Goal: Task Accomplishment & Management: Complete application form

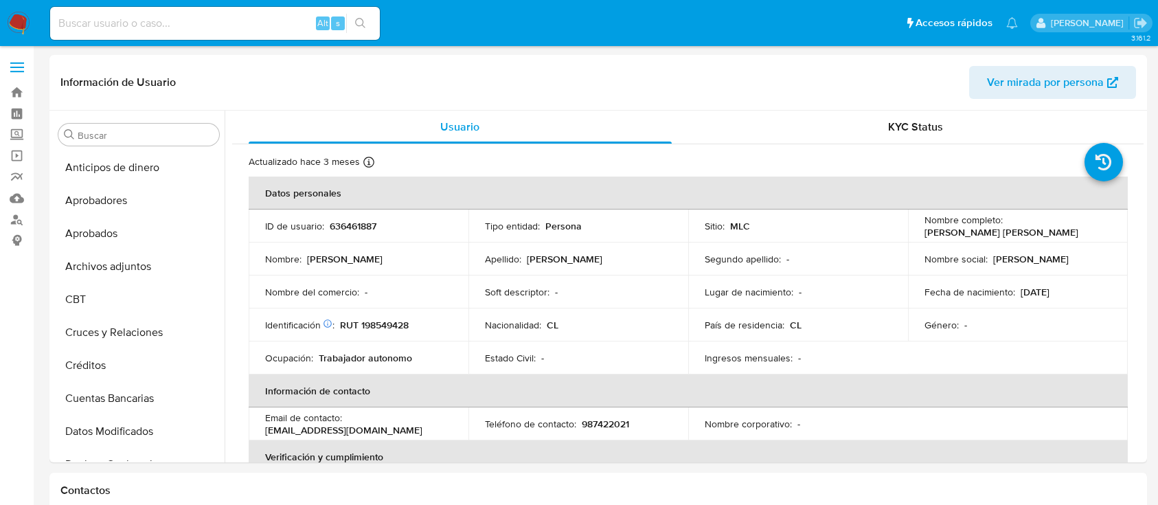
select select "10"
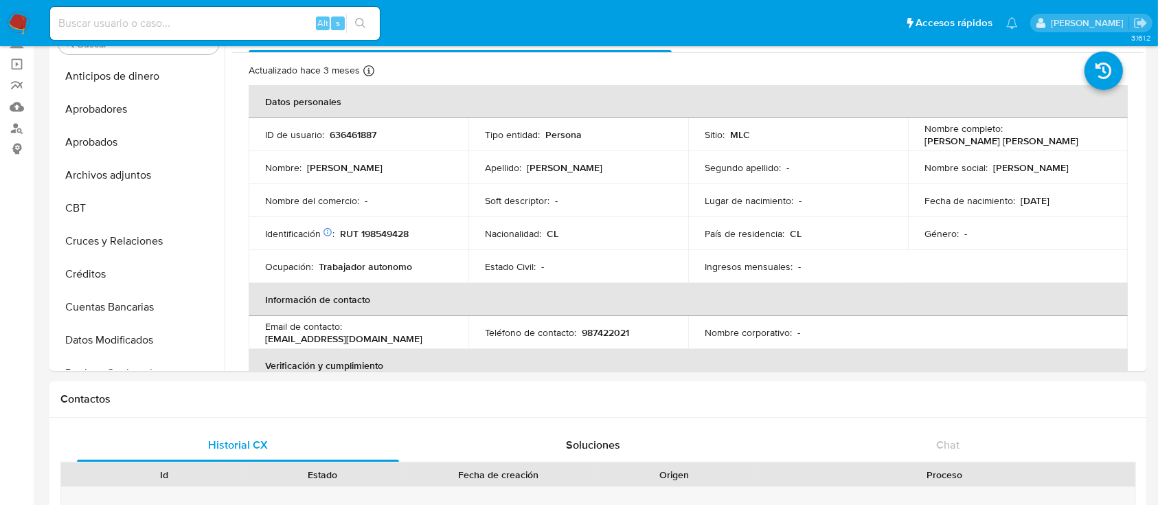
scroll to position [96, 0]
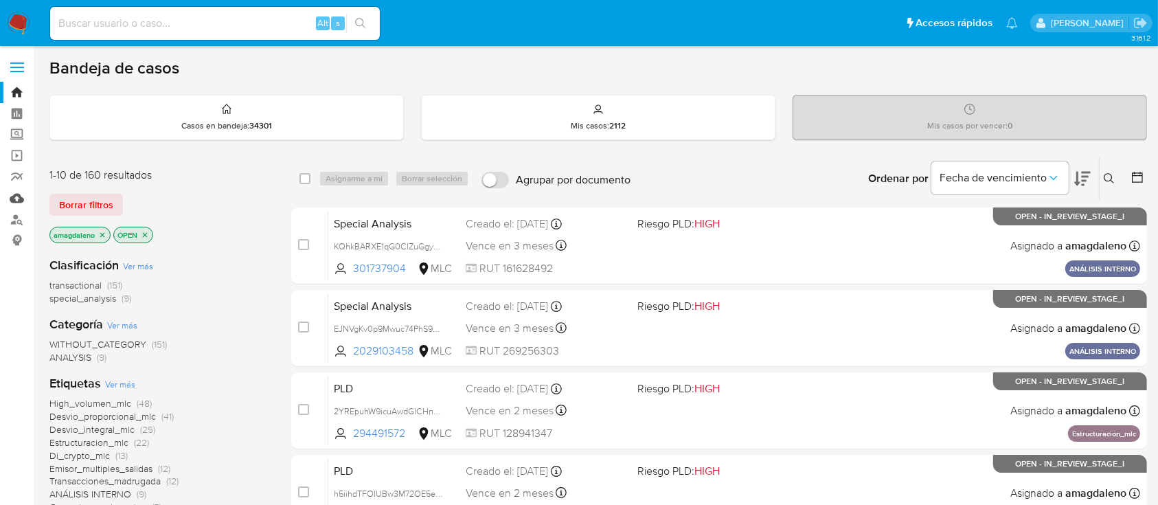
click at [11, 203] on link "Mulan" at bounding box center [81, 197] width 163 height 21
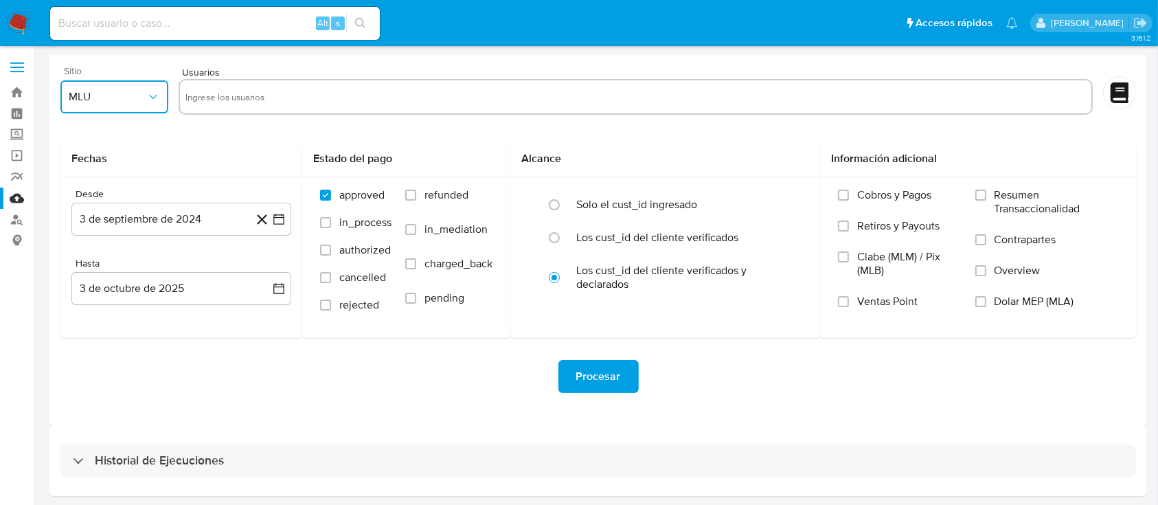
click at [145, 106] on button "MLU" at bounding box center [114, 96] width 108 height 33
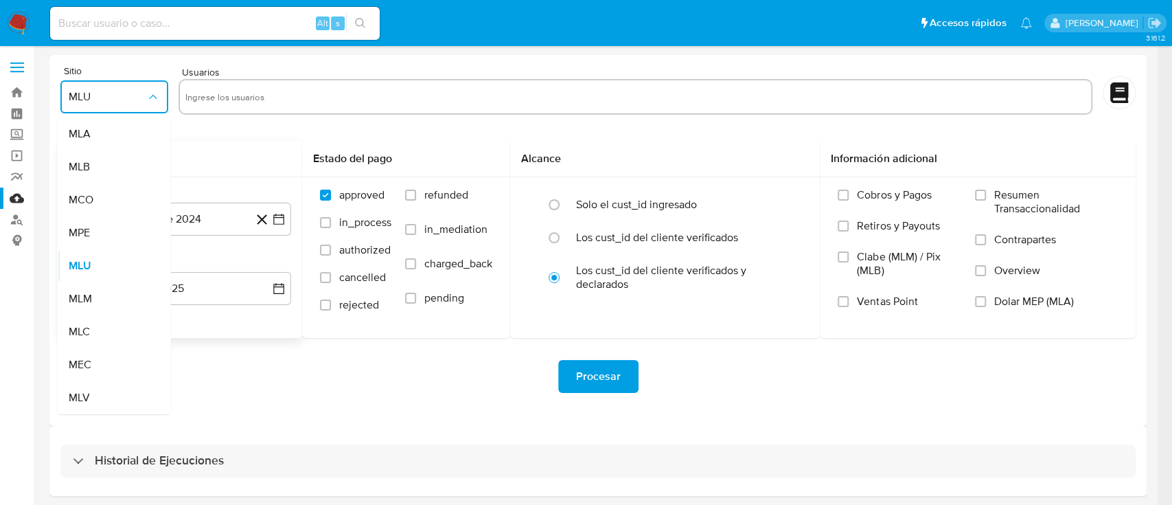
drag, startPoint x: 89, startPoint y: 331, endPoint x: 157, endPoint y: 243, distance: 110.7
click at [93, 325] on div "MLC" at bounding box center [110, 331] width 83 height 33
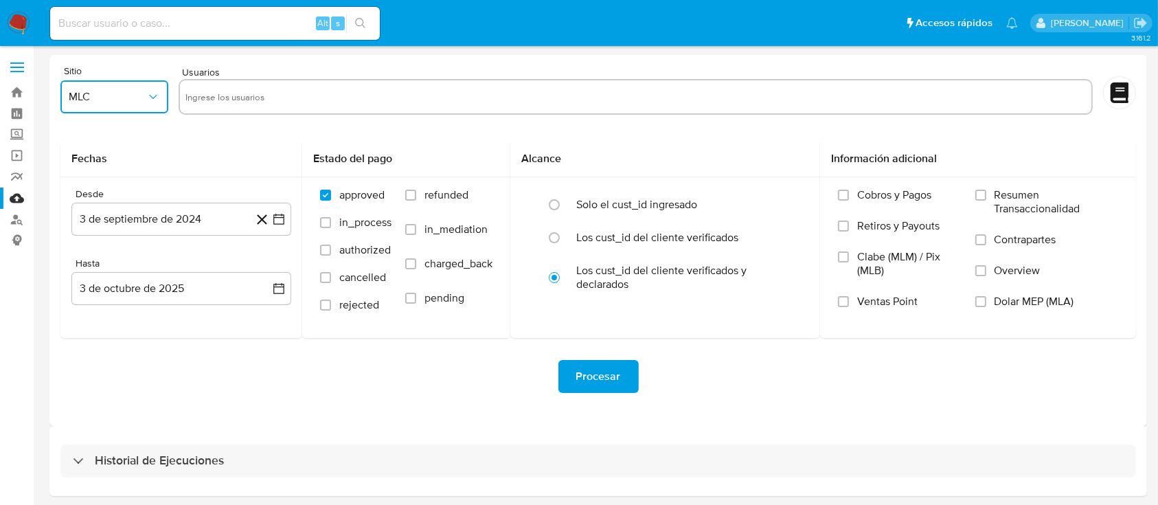
click at [286, 102] on input "text" at bounding box center [635, 97] width 900 height 22
click at [289, 100] on input "425729850" at bounding box center [635, 97] width 900 height 22
type input "425729850"
paste input "66671835"
type input "66671835"
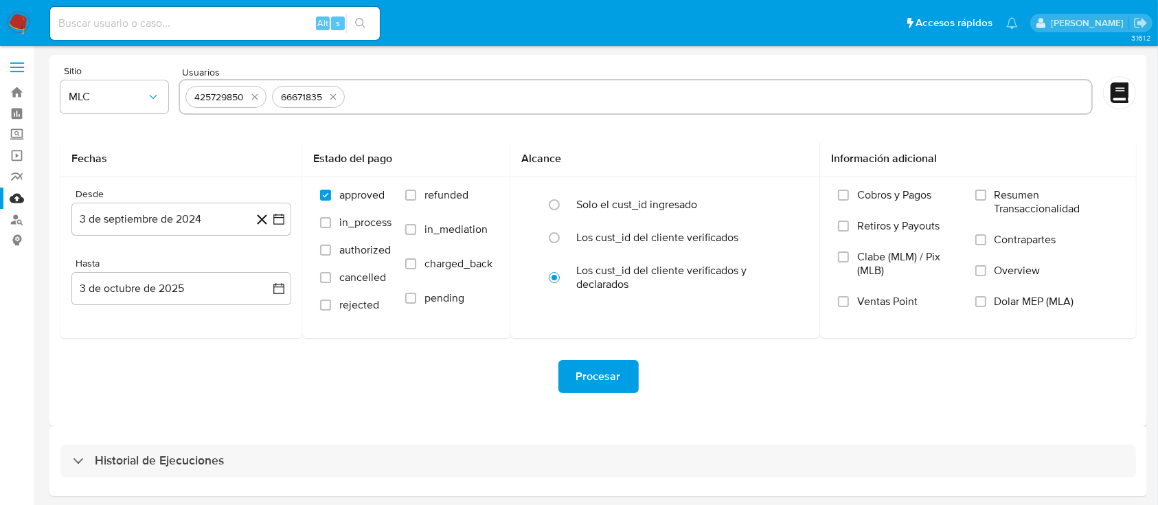
paste input "782087647"
type input "782087647"
paste input "156230684"
type input "156230684"
paste input "2187263891"
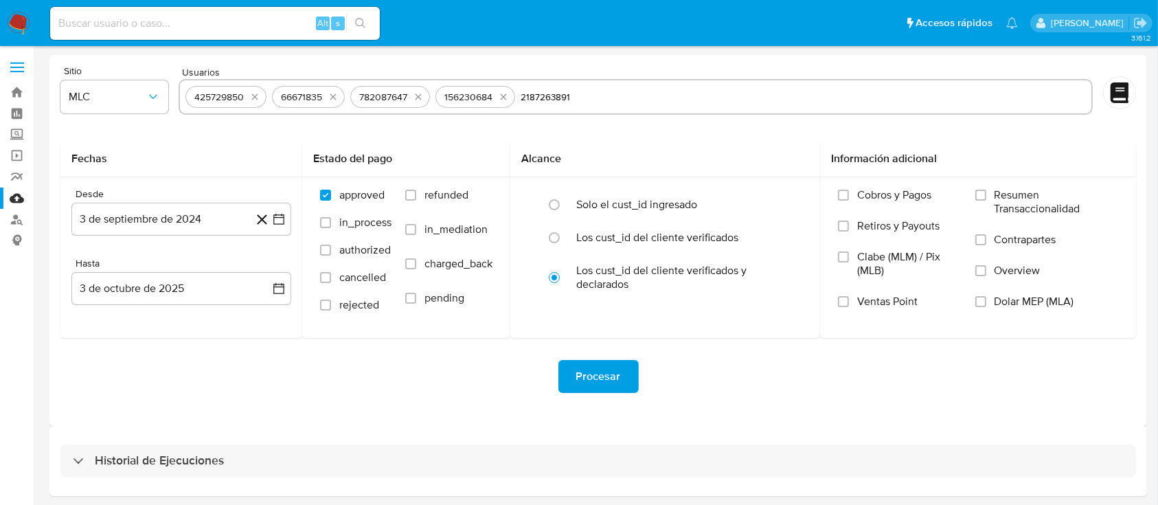
type input "2187263891"
paste input "180612821"
type input "180612821"
click at [172, 217] on button "3 de septiembre de 2024" at bounding box center [181, 219] width 220 height 33
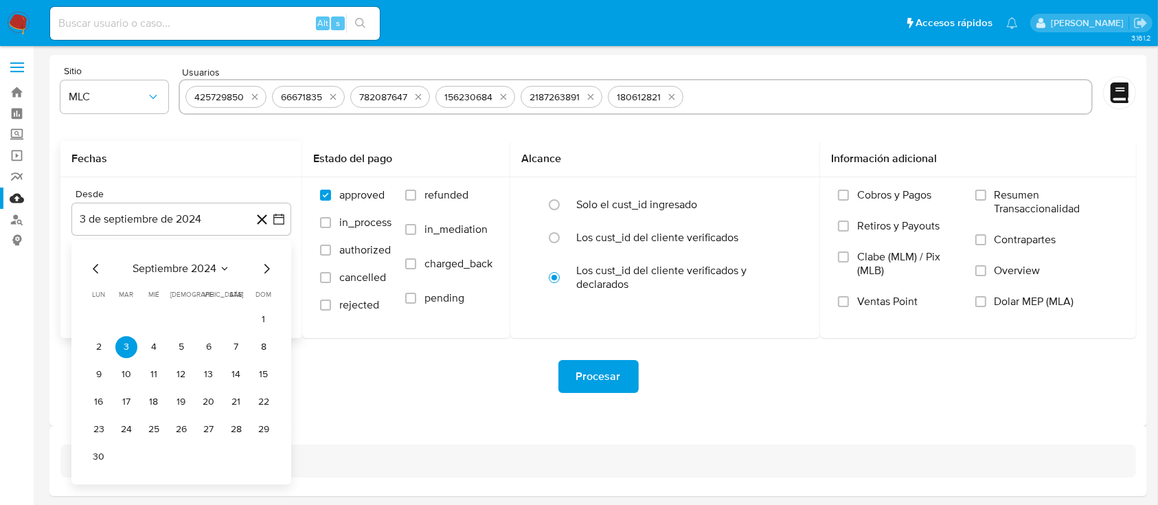
click at [99, 272] on icon "Mes anterior" at bounding box center [96, 268] width 16 height 16
click at [270, 404] on button "25" at bounding box center [264, 402] width 22 height 22
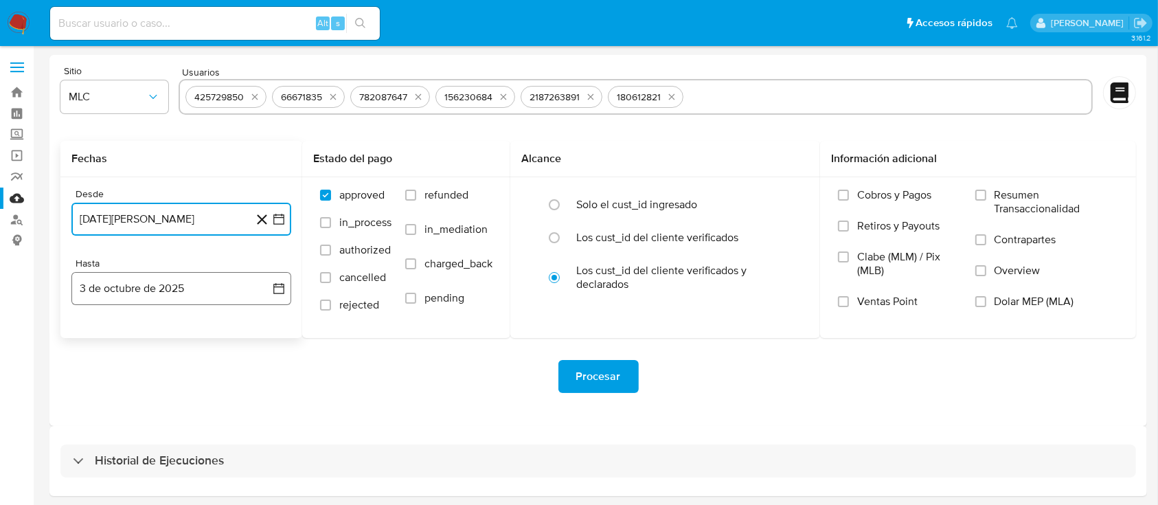
click at [163, 286] on button "3 de octubre de 2025" at bounding box center [181, 288] width 220 height 33
click at [98, 340] on icon "Mes anterior" at bounding box center [96, 338] width 16 height 16
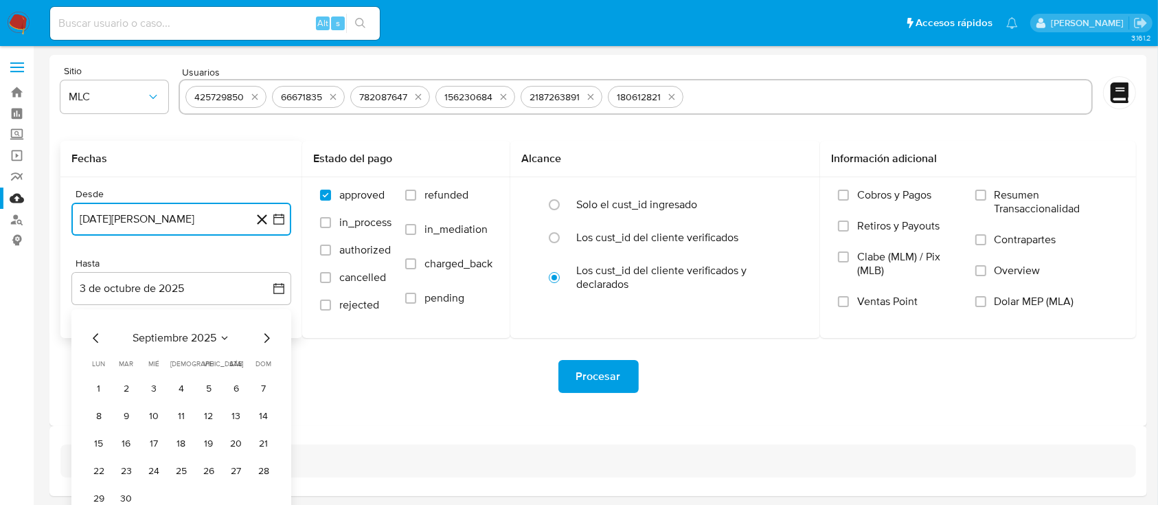
click at [92, 341] on icon "Mes anterior" at bounding box center [96, 338] width 16 height 16
click at [262, 338] on icon "Mes siguiente" at bounding box center [266, 338] width 16 height 16
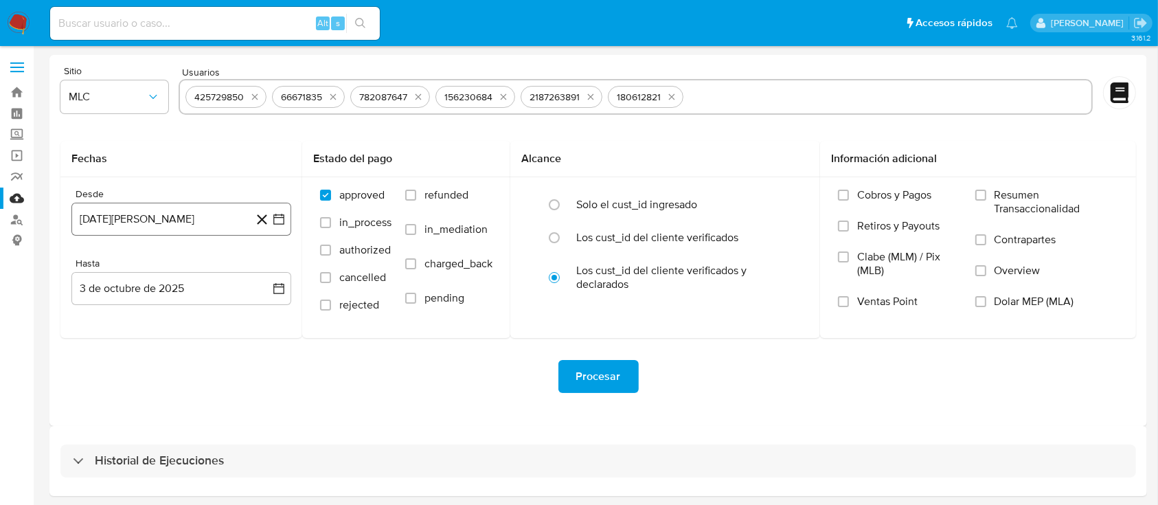
click at [228, 215] on button "25 de agosto de 2024" at bounding box center [181, 219] width 220 height 33
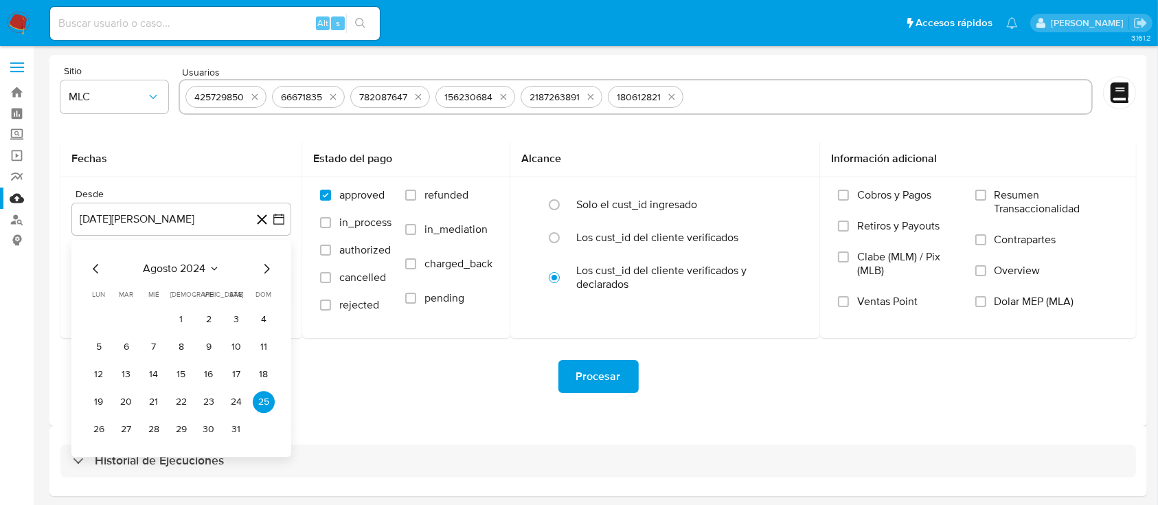
click at [264, 273] on icon "Mes siguiente" at bounding box center [266, 268] width 16 height 16
click at [151, 425] on button "25" at bounding box center [154, 429] width 22 height 22
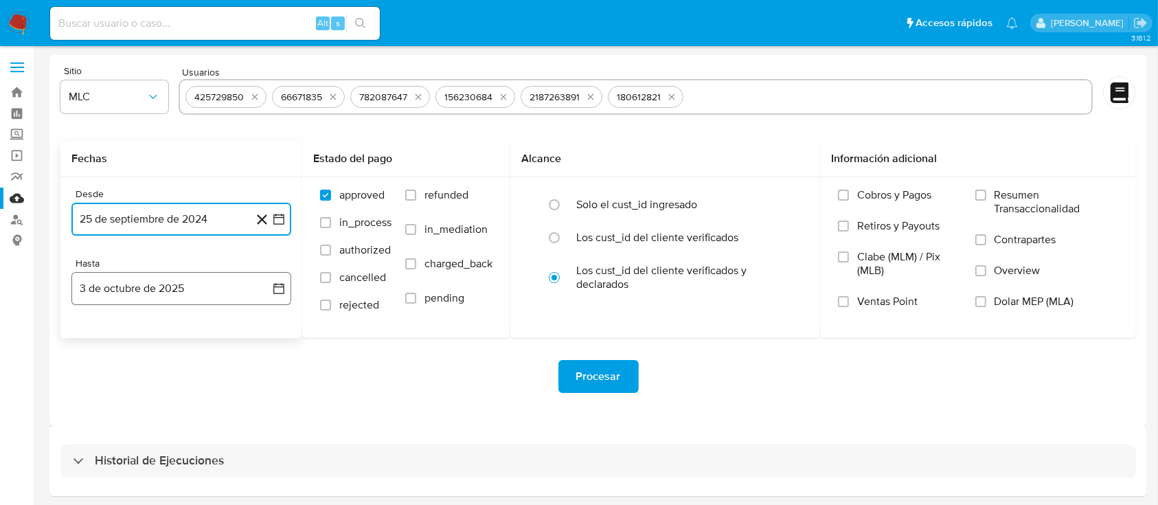
click at [143, 283] on button "3 de octubre de 2025" at bounding box center [181, 288] width 220 height 33
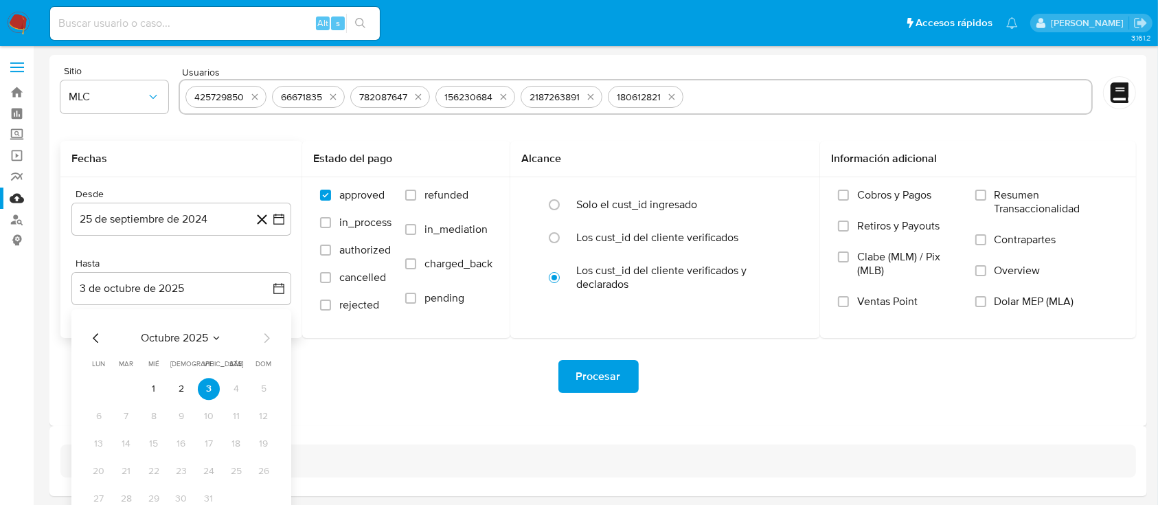
click at [87, 330] on div "octubre 2025 octubre 2025 lun lunes mar martes mié miércoles jue jueves vie vie…" at bounding box center [181, 417] width 220 height 217
click at [95, 336] on icon "Mes anterior" at bounding box center [96, 338] width 16 height 16
click at [159, 474] on button "24" at bounding box center [154, 471] width 22 height 22
click at [335, 423] on div "Sitio MLC Usuarios 425729850 66671835 782087647 156230684 2187263891 180612821 …" at bounding box center [597, 240] width 1097 height 371
click at [617, 369] on span "Procesar" at bounding box center [598, 376] width 45 height 30
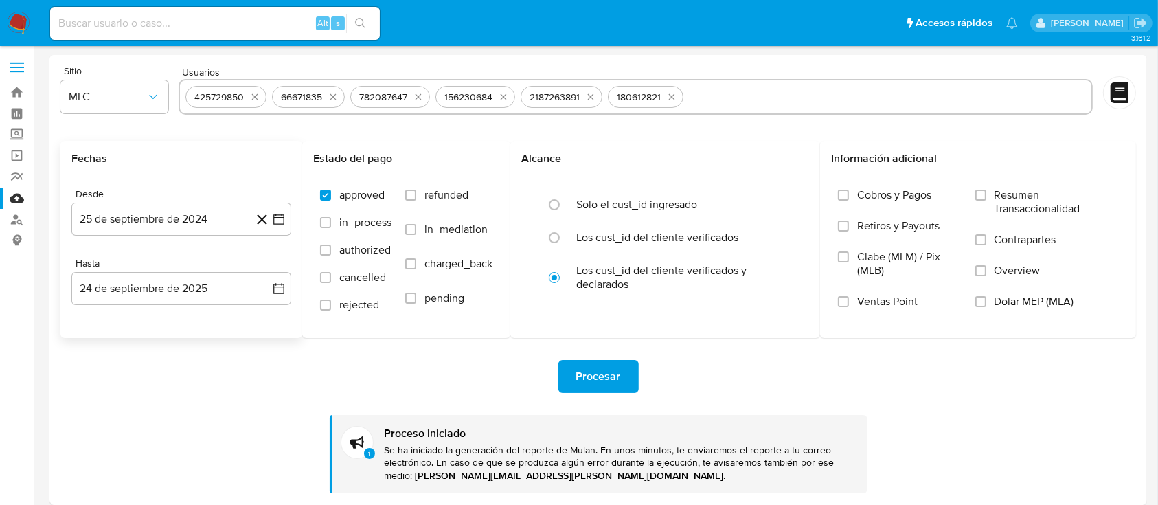
click at [773, 119] on form "Sitio MLC Usuarios 425729850 66671835 782087647 156230684 2187263891 180612821 …" at bounding box center [597, 279] width 1075 height 427
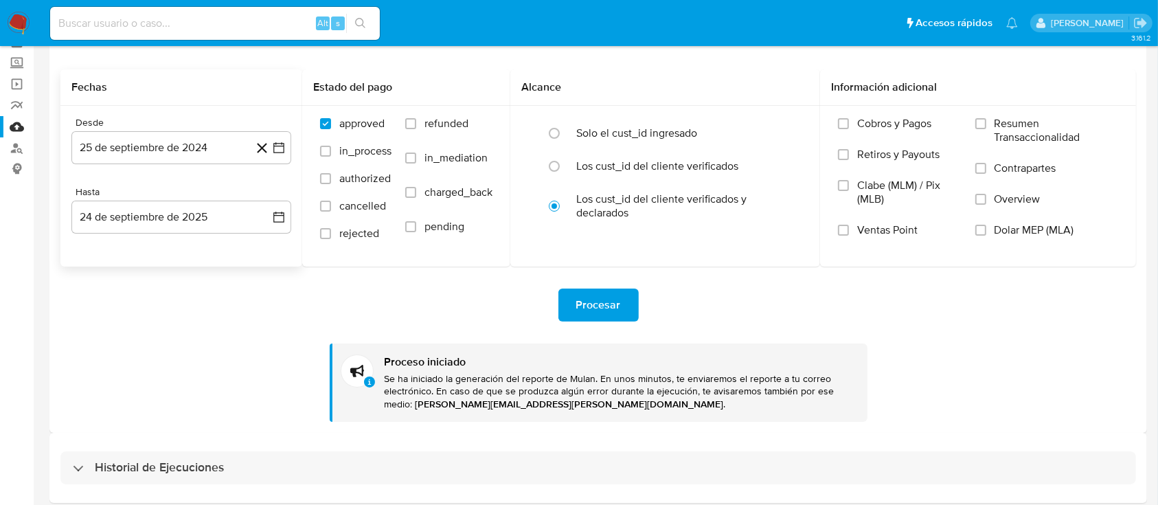
scroll to position [127, 0]
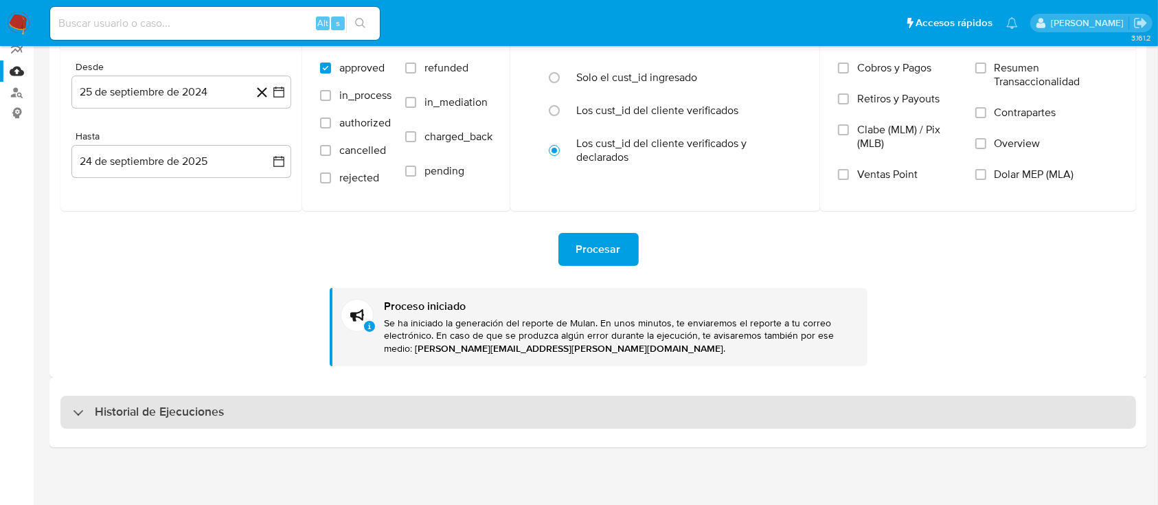
click at [97, 406] on h3 "Historial de Ejecuciones" at bounding box center [159, 412] width 129 height 16
select select "10"
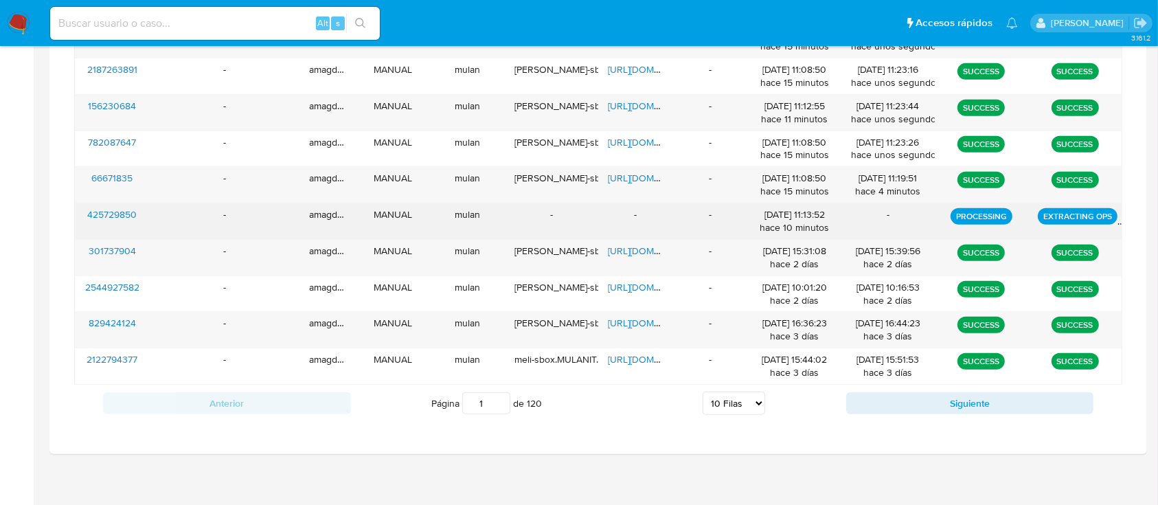
scroll to position [641, 0]
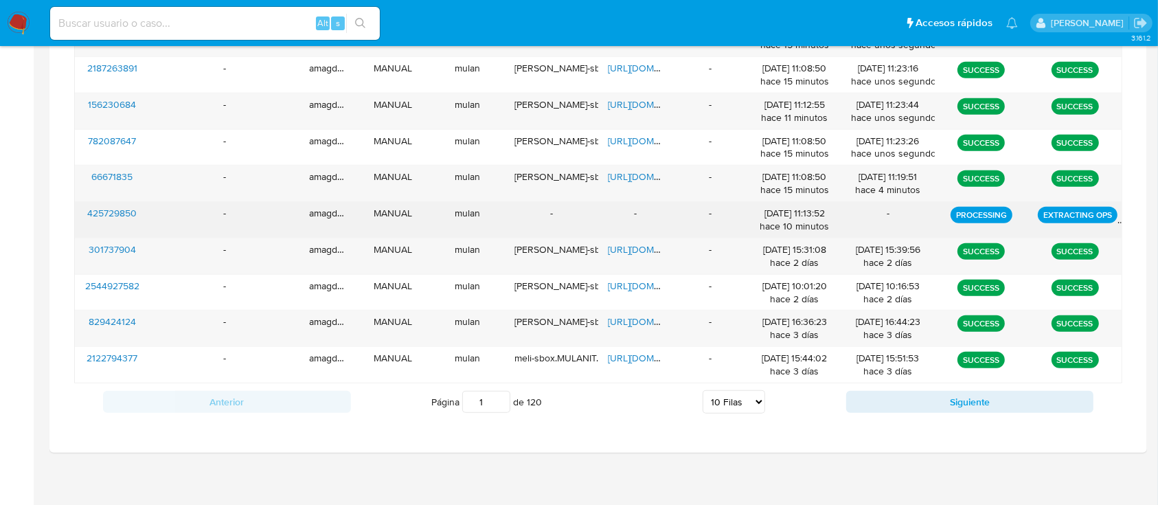
click at [673, 225] on div "-" at bounding box center [710, 220] width 75 height 36
click at [197, 215] on div "-" at bounding box center [225, 220] width 150 height 36
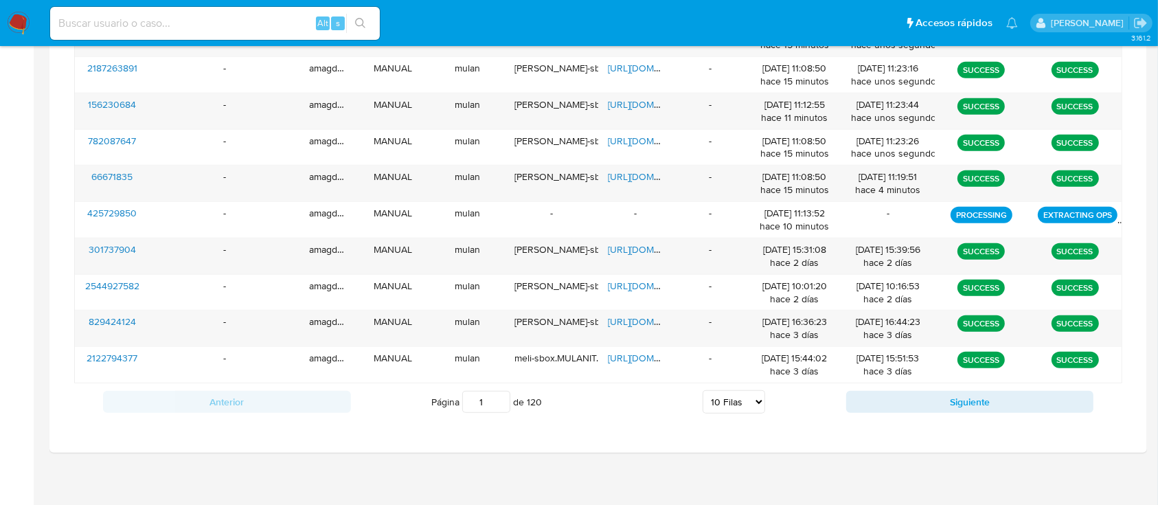
scroll to position [366, 0]
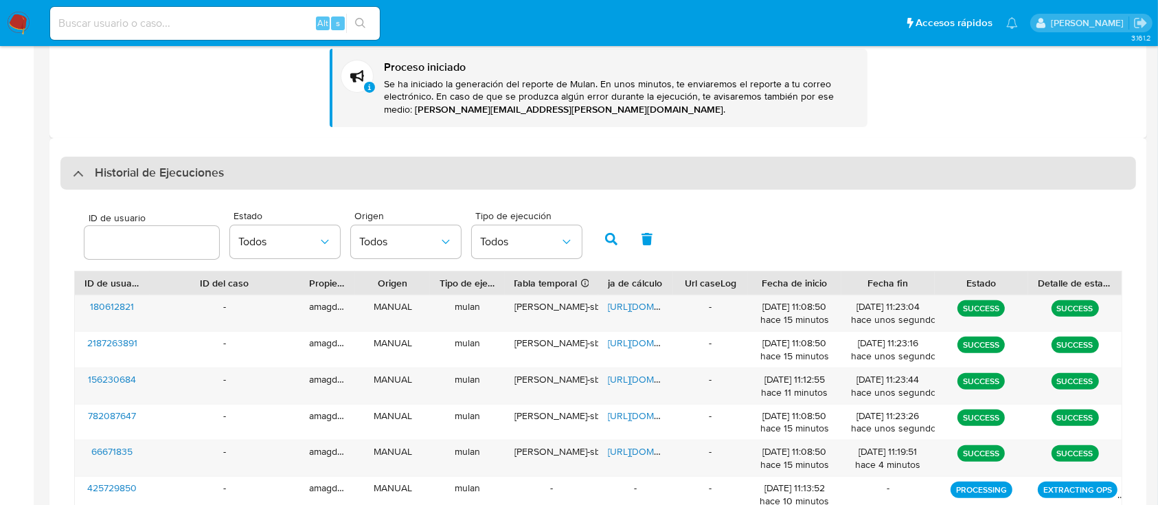
click at [80, 179] on div "Historial de Ejecuciones" at bounding box center [148, 173] width 151 height 16
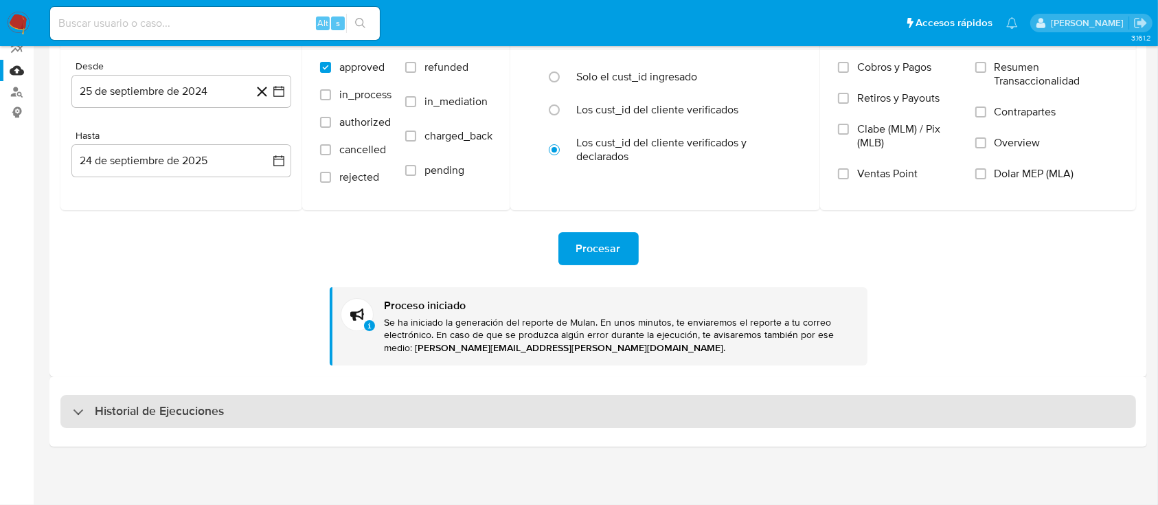
scroll to position [127, 0]
click at [71, 400] on div "Historial de Ejecuciones" at bounding box center [597, 411] width 1075 height 33
select select "10"
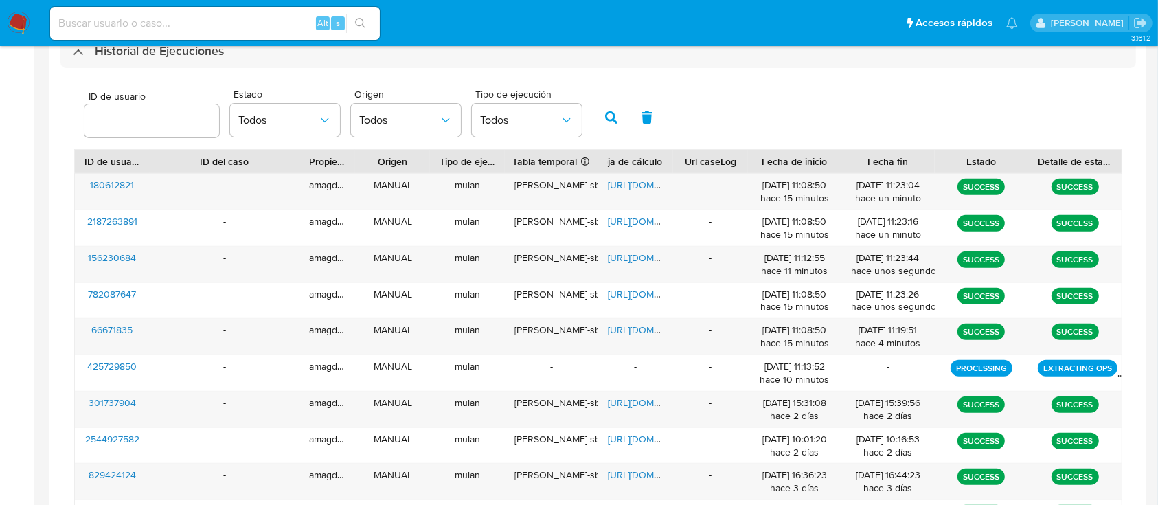
scroll to position [516, 0]
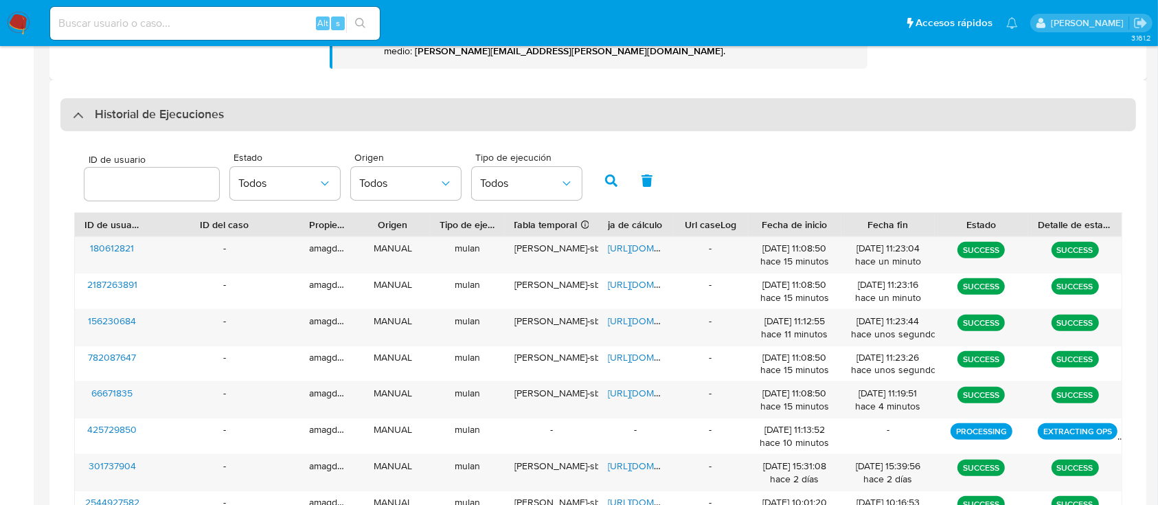
click at [73, 115] on div at bounding box center [73, 115] width 0 height 0
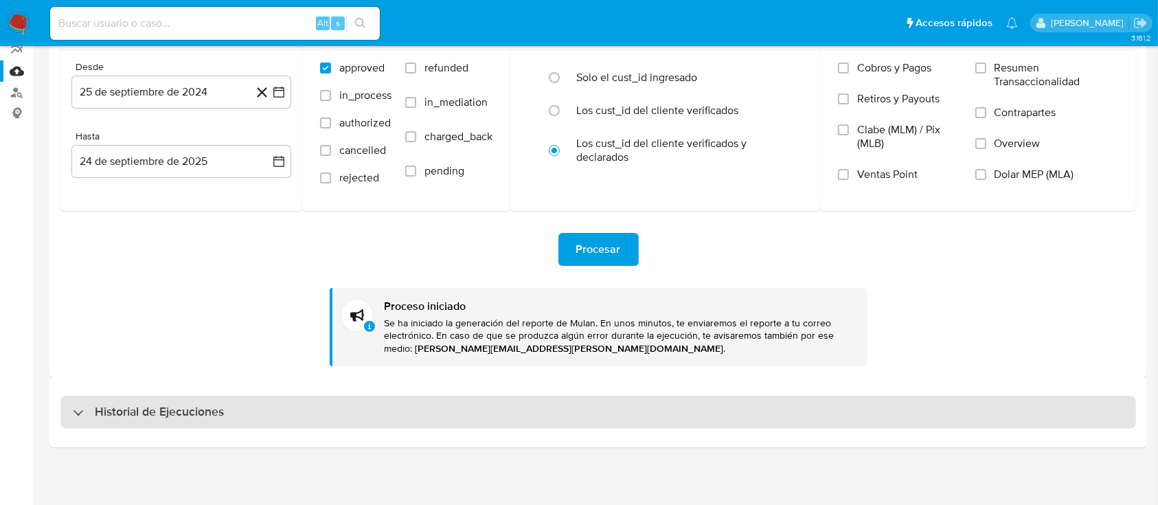
click at [86, 404] on div "Historial de Ejecuciones" at bounding box center [148, 412] width 151 height 16
select select "10"
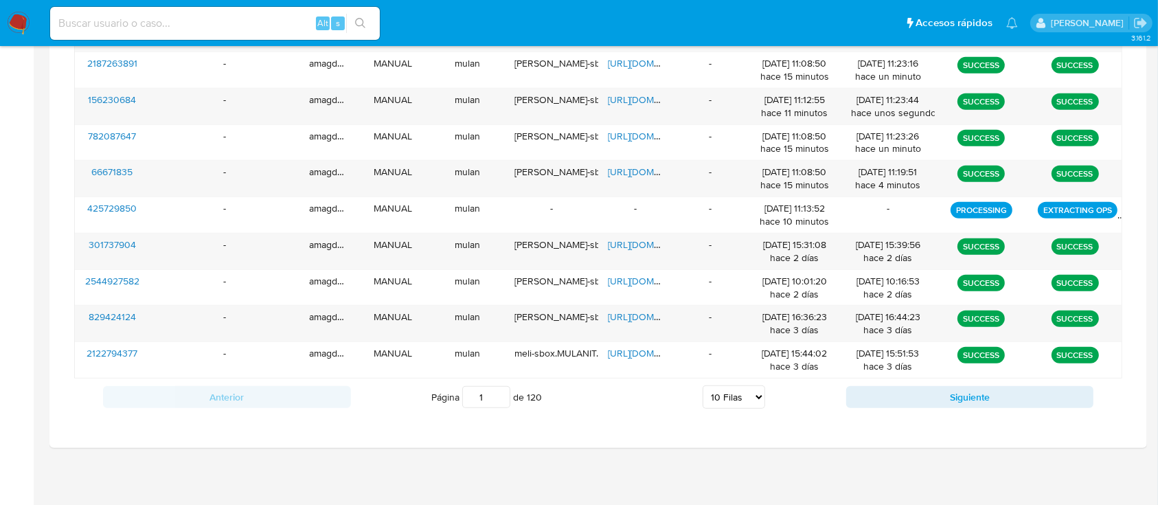
scroll to position [646, 0]
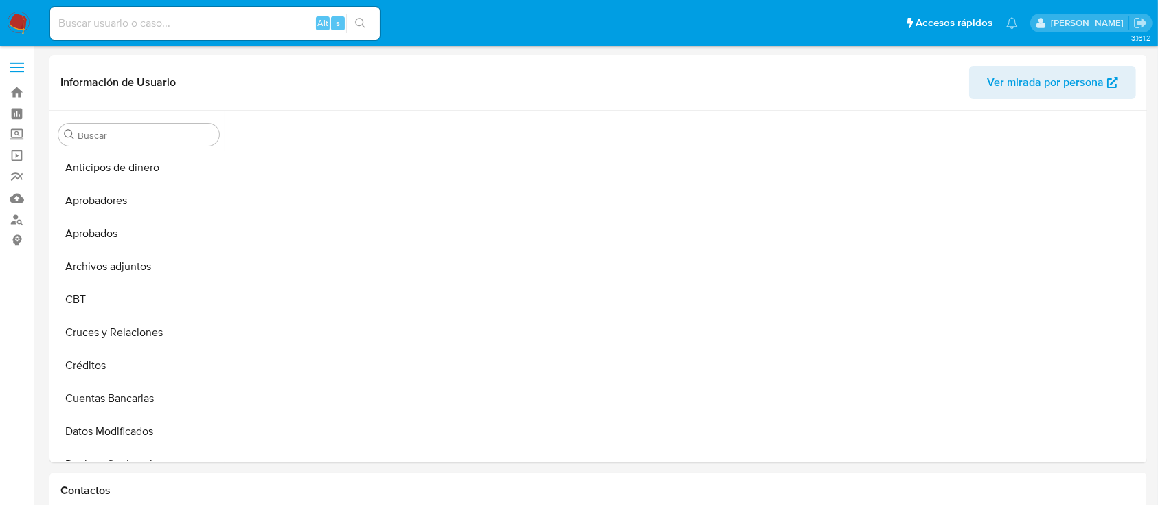
scroll to position [251, 0]
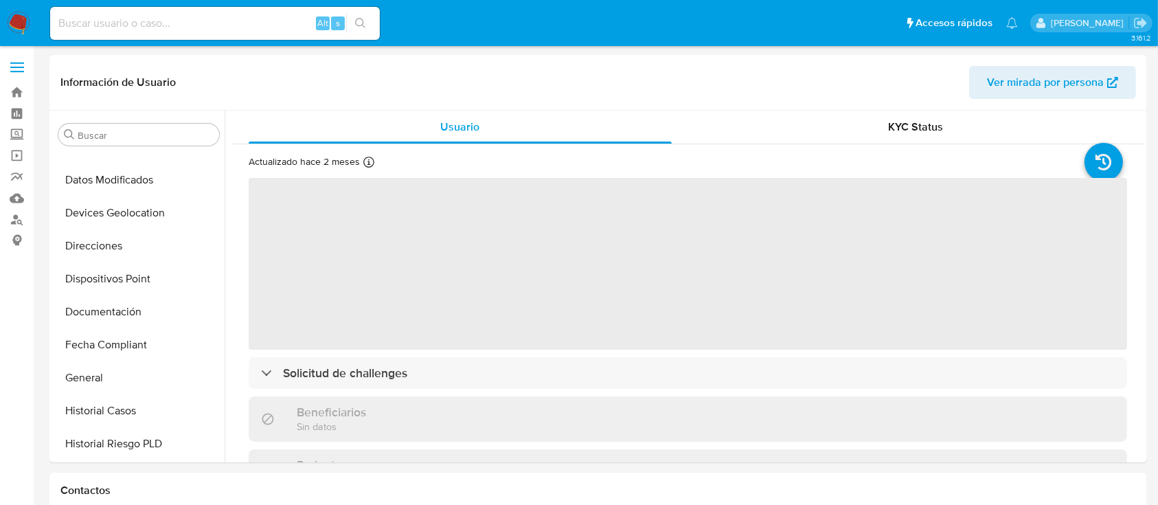
select select "10"
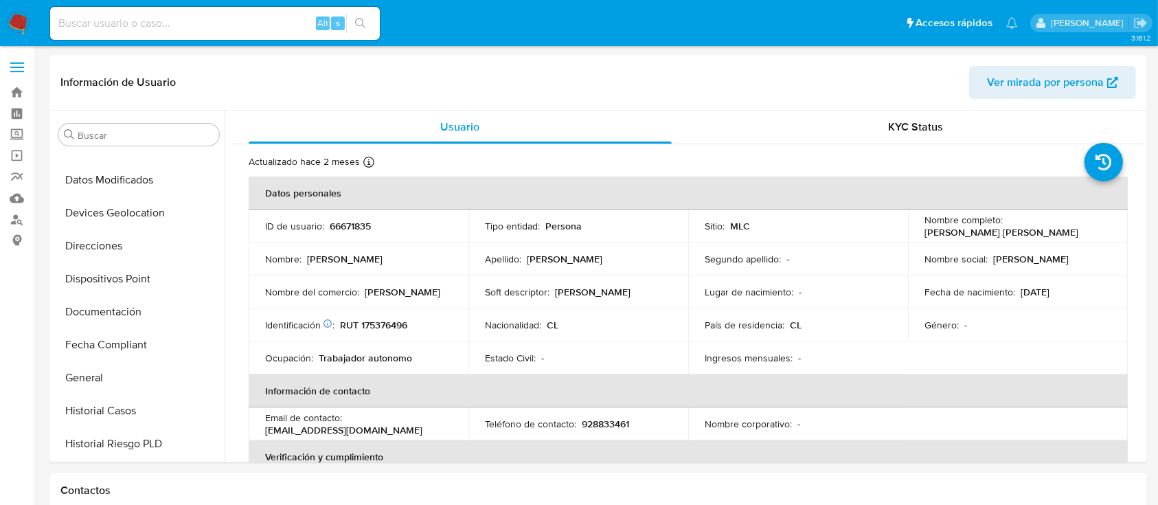
scroll to position [646, 0]
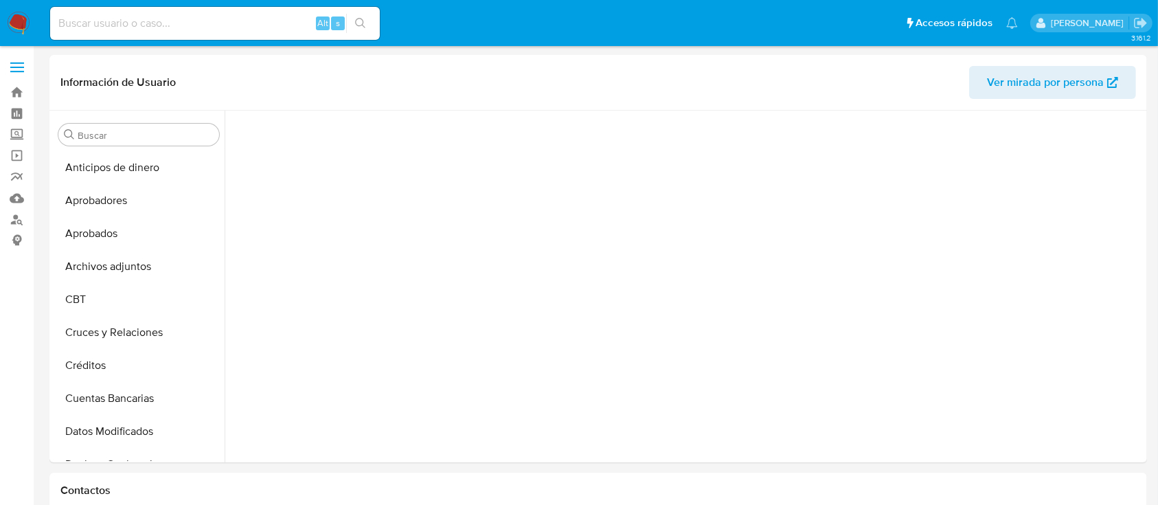
scroll to position [515, 0]
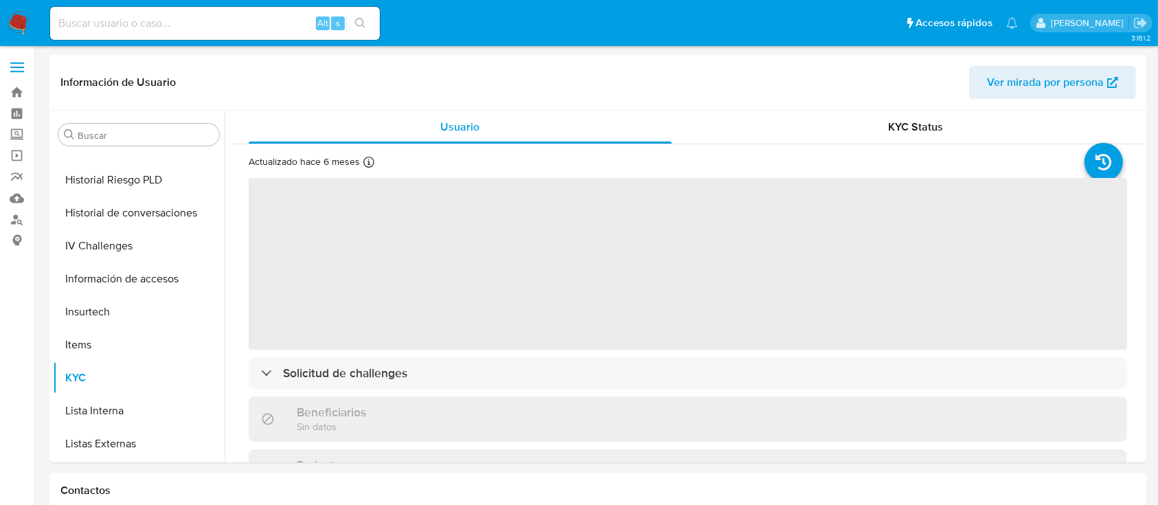
select select "10"
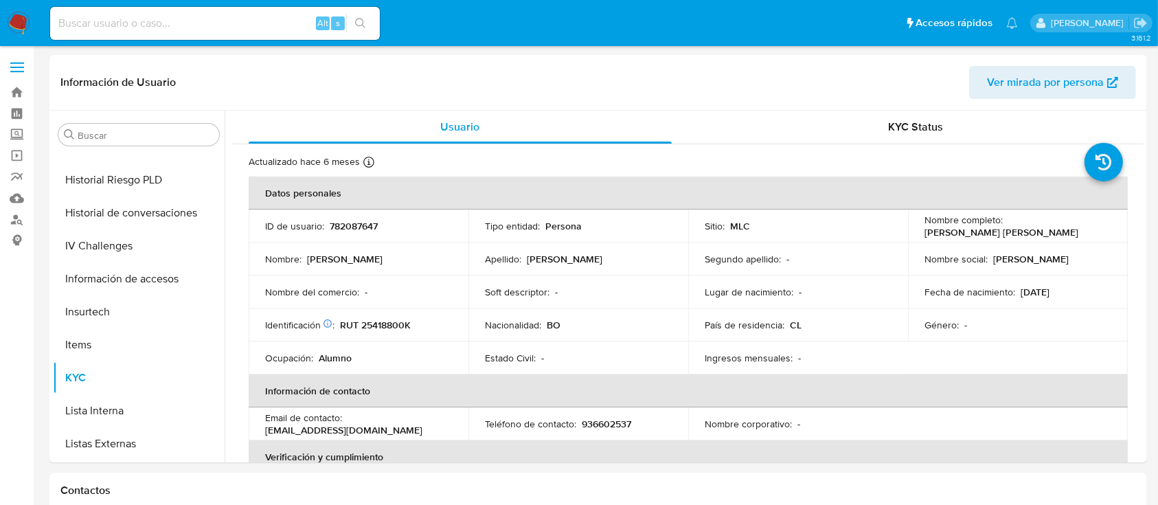
scroll to position [646, 0]
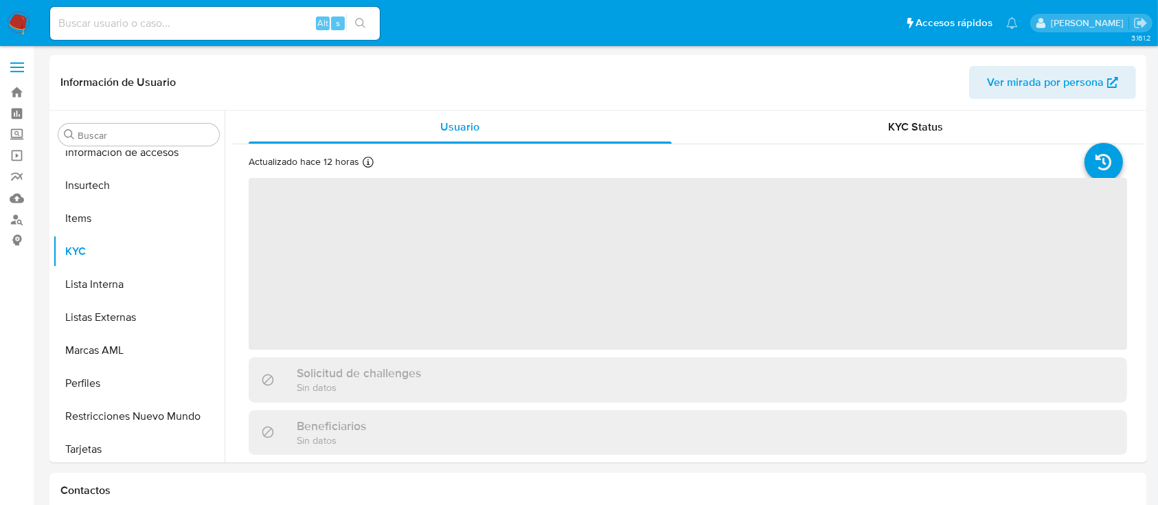
scroll to position [646, 0]
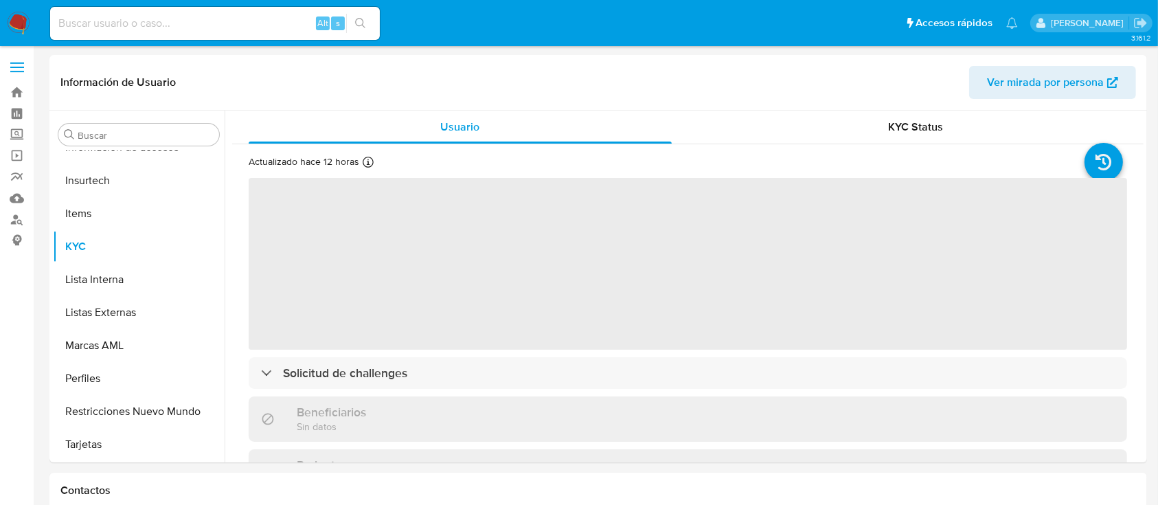
select select "10"
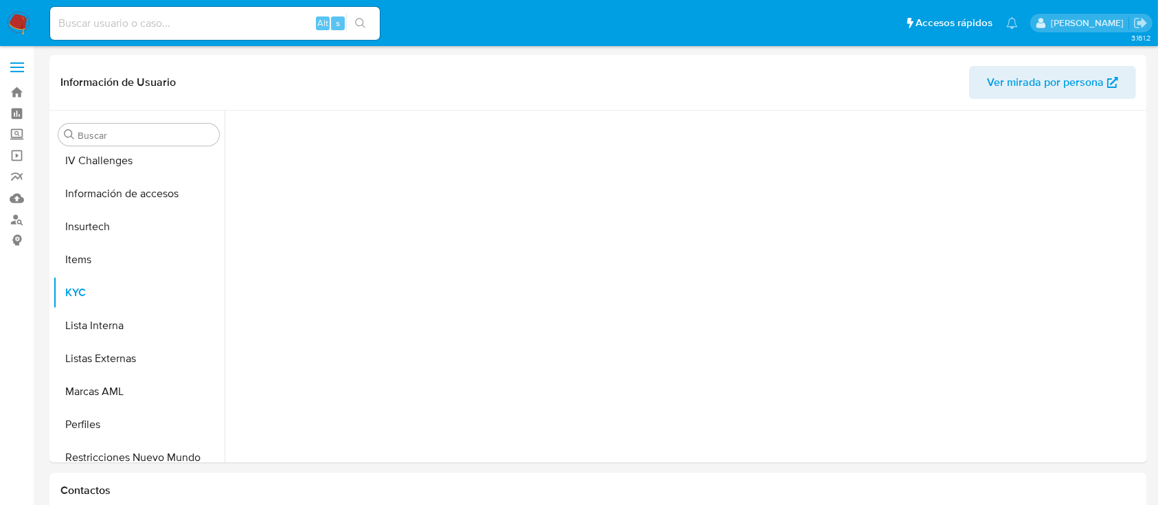
scroll to position [646, 0]
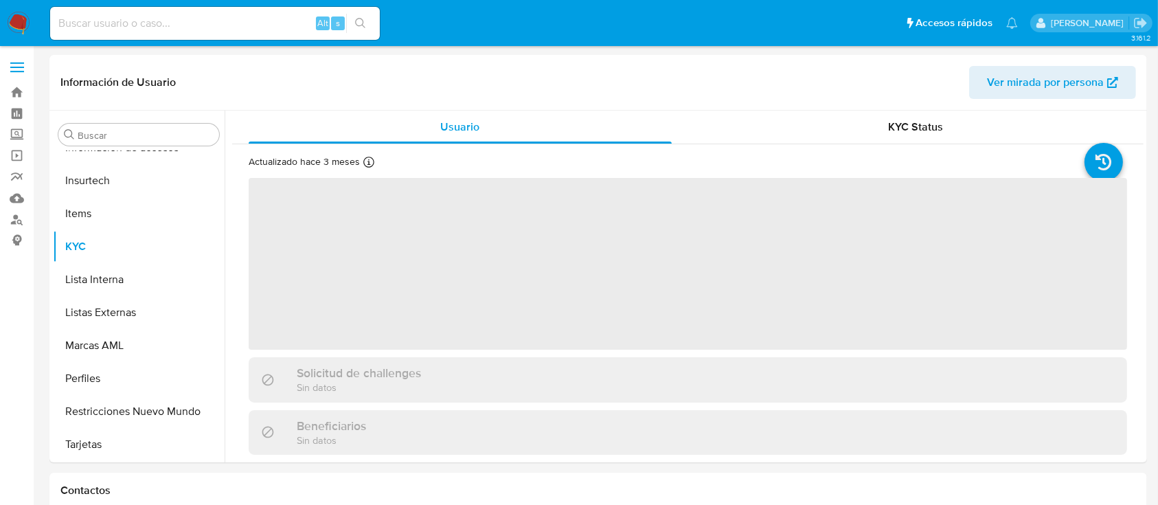
select select "10"
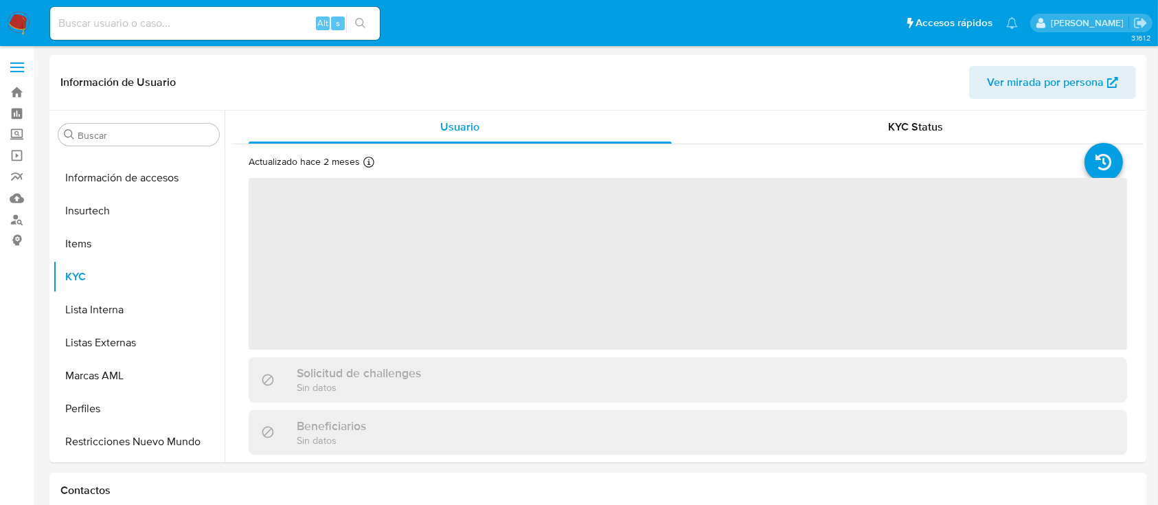
scroll to position [645, 0]
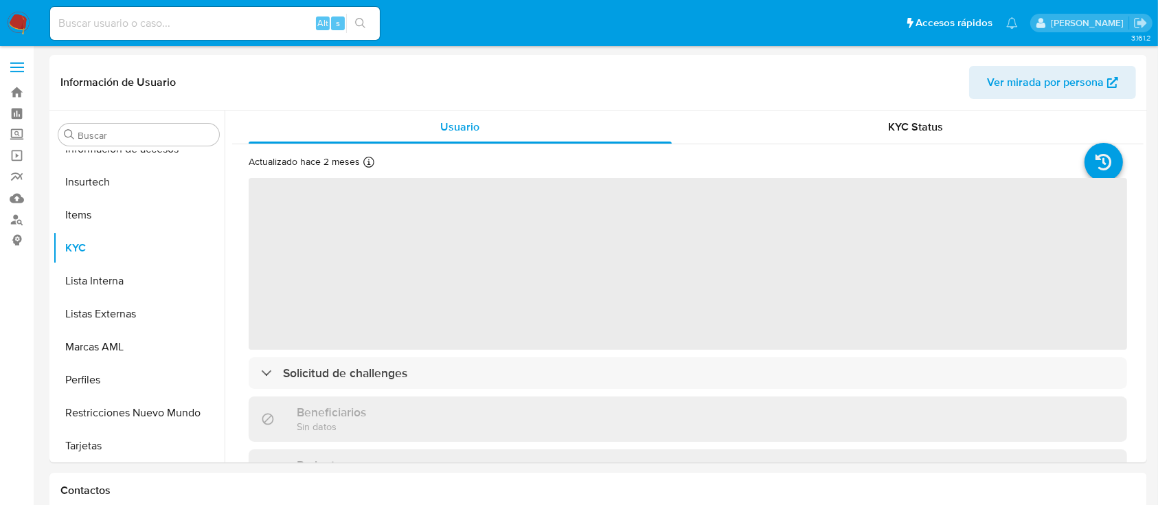
select select "10"
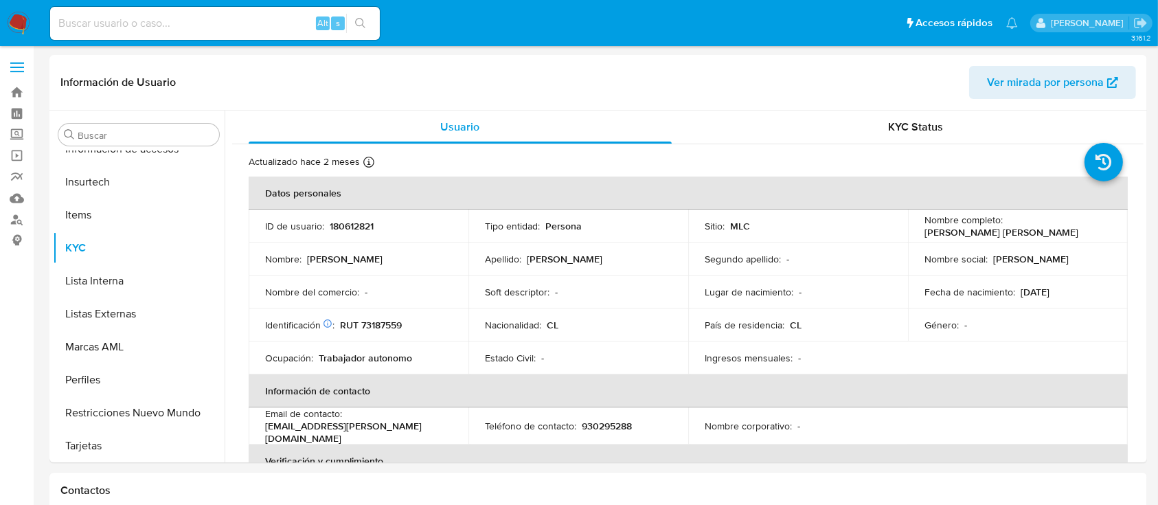
scroll to position [646, 0]
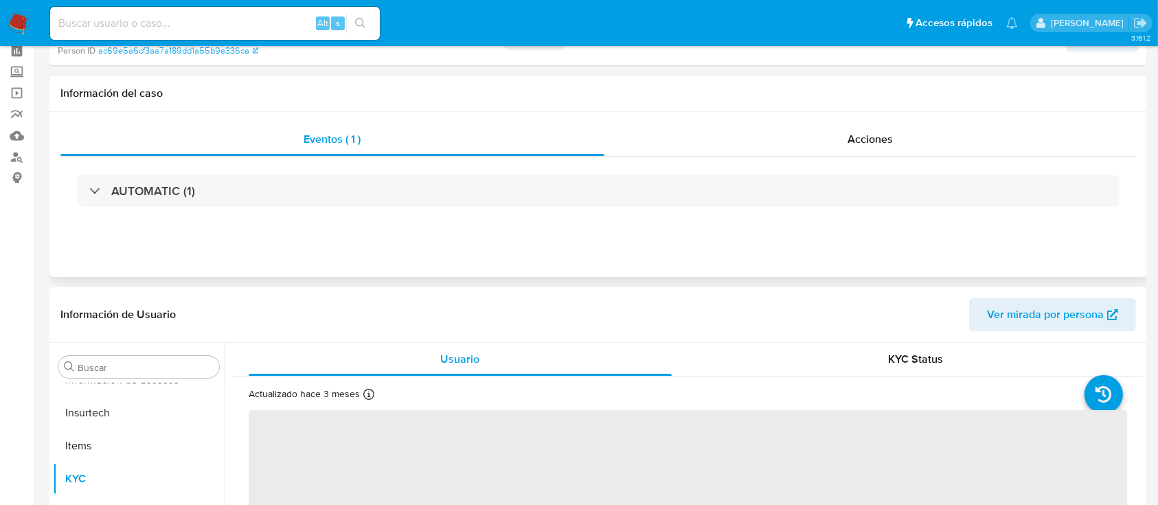
scroll to position [91, 0]
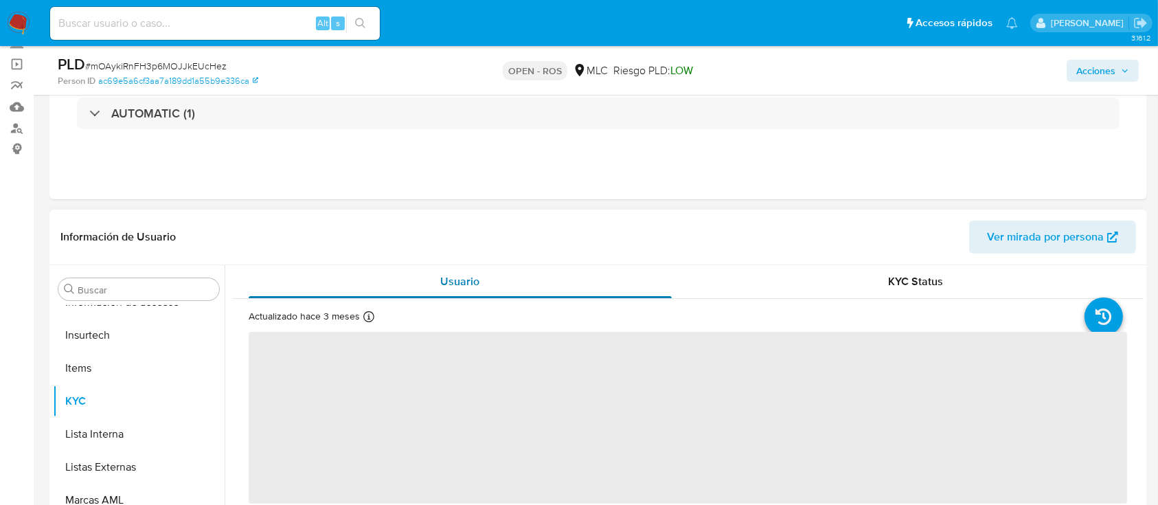
select select "10"
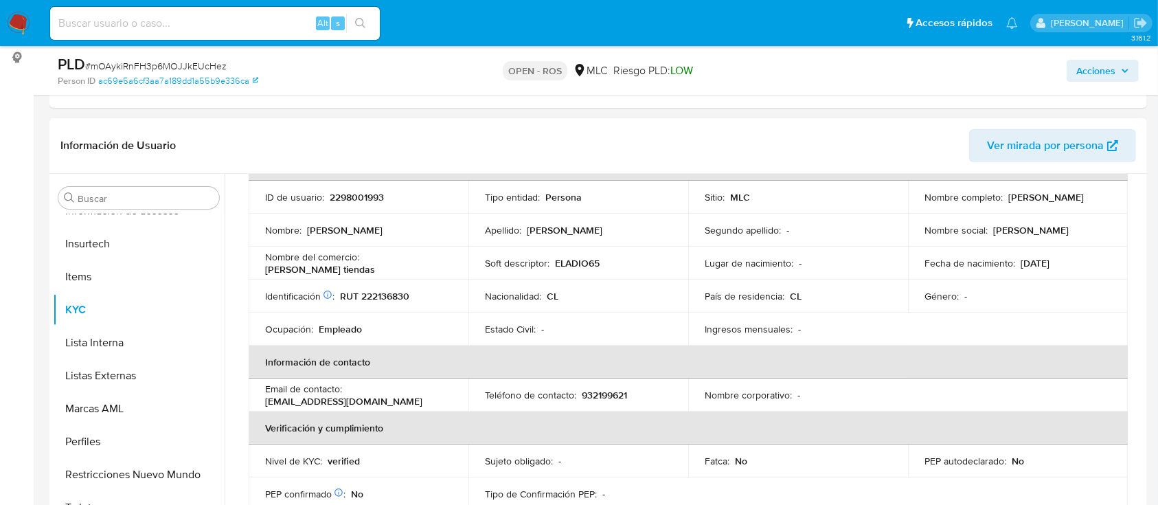
click at [1008, 203] on p "Eladio Exequiel Alexander Albornoz" at bounding box center [1046, 197] width 76 height 12
copy div "Nombre completo : Eladio Exequiel Alexander Albornoz"
click at [1008, 203] on p "Eladio Exequiel Alexander Albornoz" at bounding box center [1046, 197] width 76 height 12
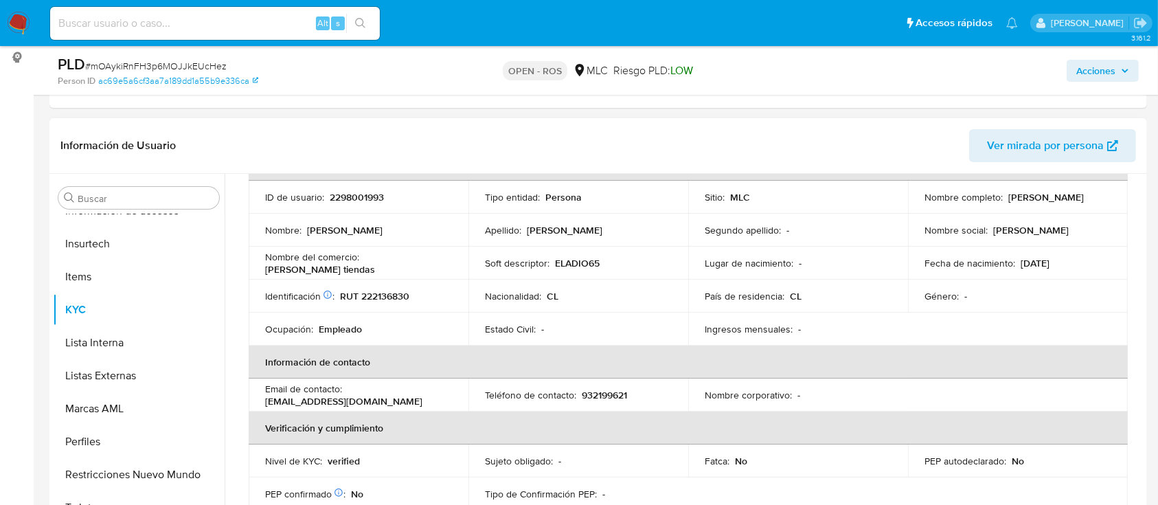
drag, startPoint x: 919, startPoint y: 204, endPoint x: 1086, endPoint y: 205, distance: 166.9
click at [1086, 205] on td "Nombre completo : Eladio Exequiel Alexander Albornoz" at bounding box center [1018, 197] width 220 height 33
copy p "Eladio Exequiel Alexander Albornoz"
click at [367, 296] on p "RUT 222136830" at bounding box center [374, 296] width 69 height 12
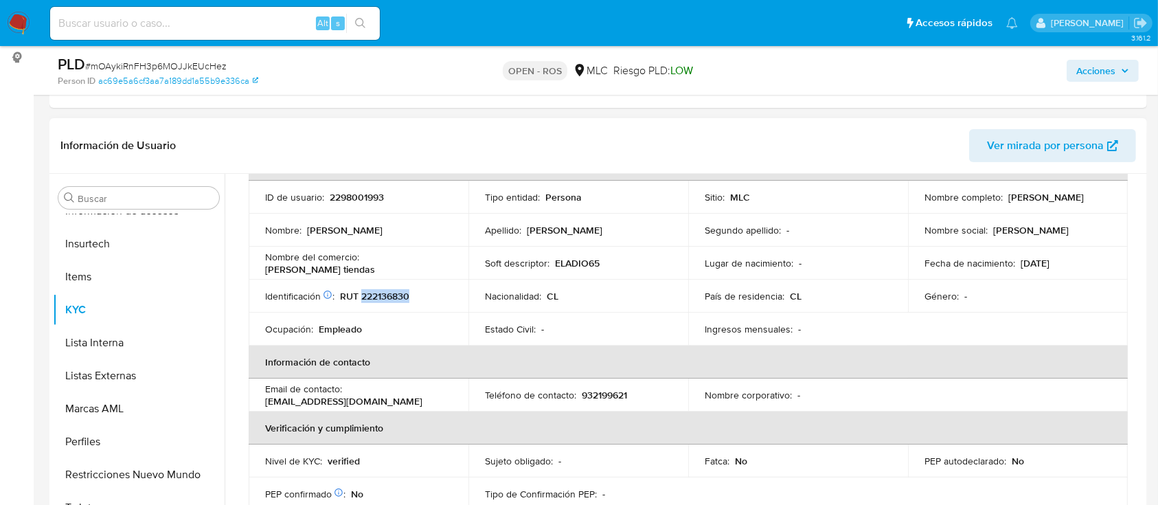
copy p "222136830"
click at [366, 194] on p "2298001993" at bounding box center [357, 197] width 54 height 12
copy p "2298001993"
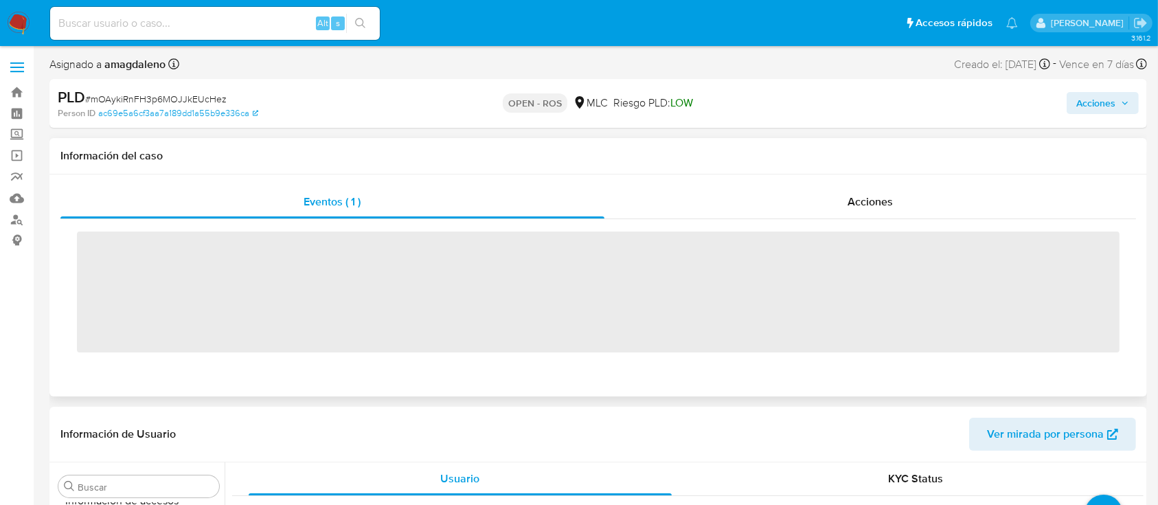
scroll to position [646, 0]
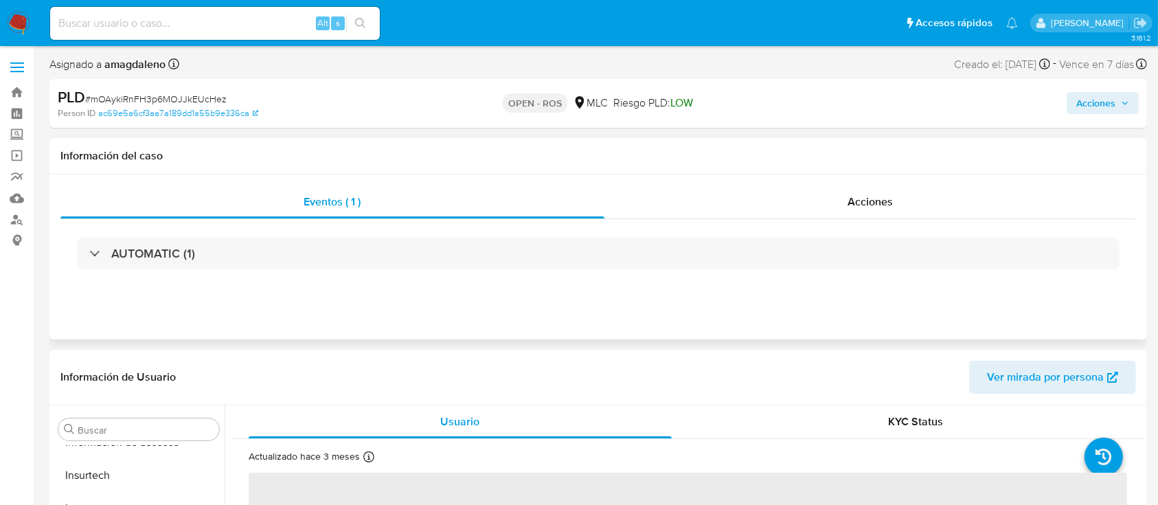
select select "10"
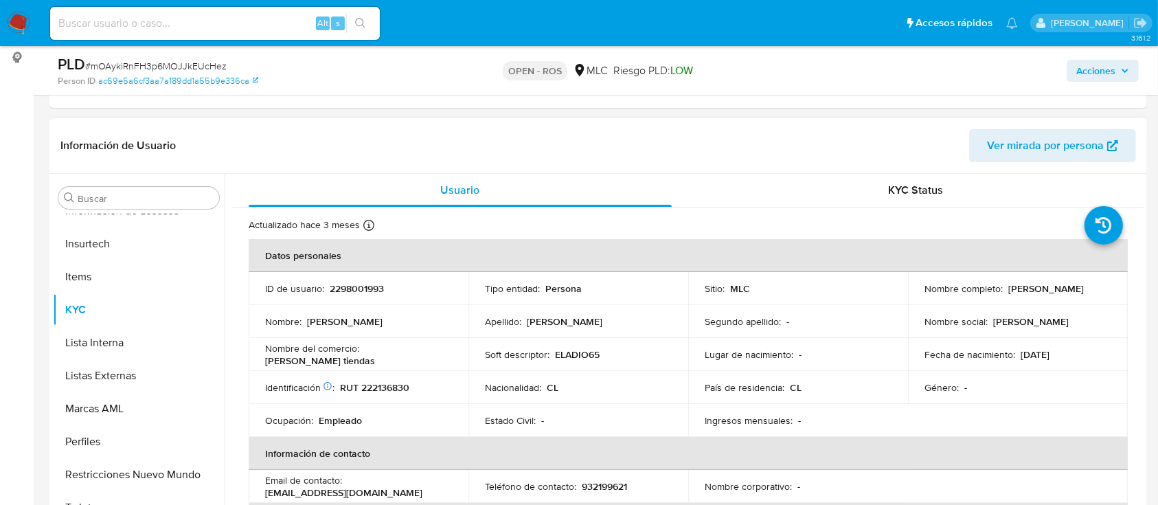
click at [352, 294] on p "2298001993" at bounding box center [357, 288] width 54 height 12
copy p "2298001993"
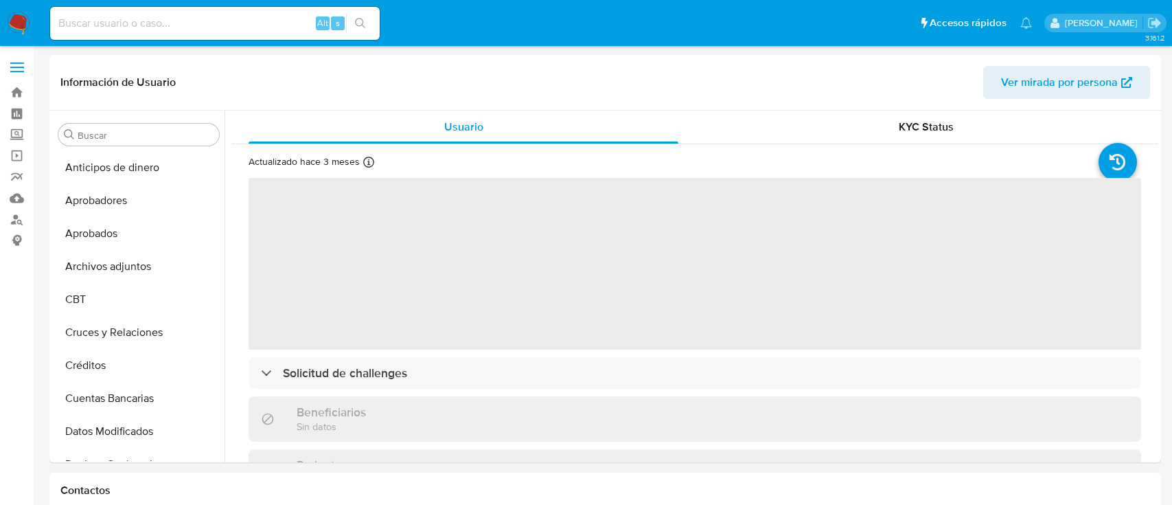
select select "10"
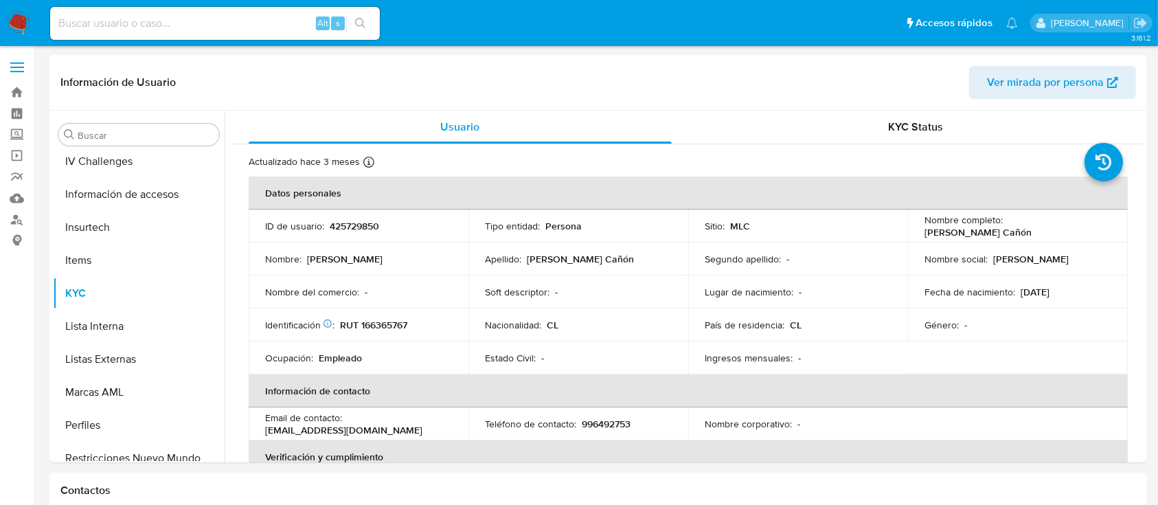
scroll to position [643, 0]
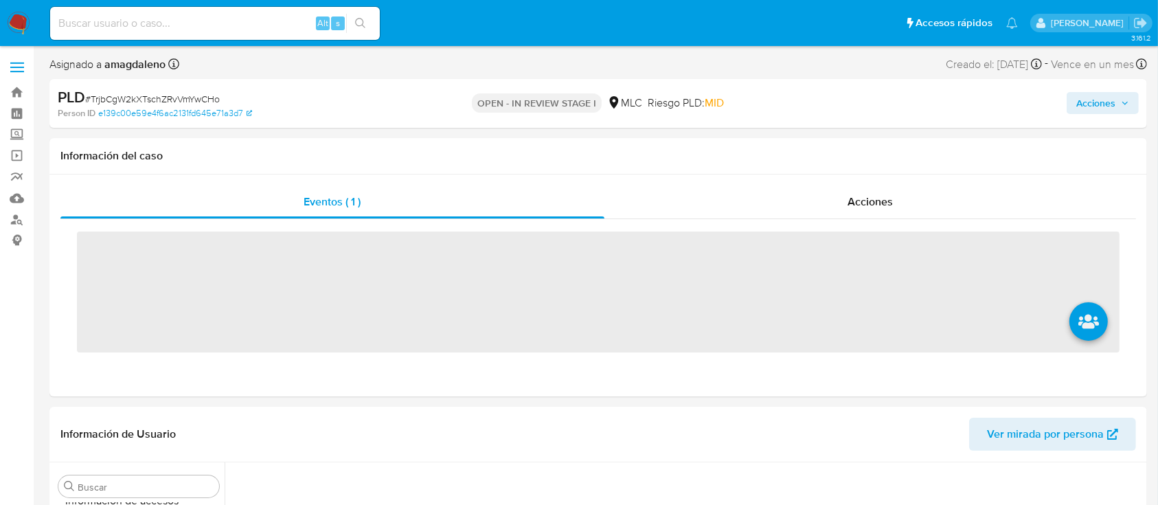
scroll to position [646, 0]
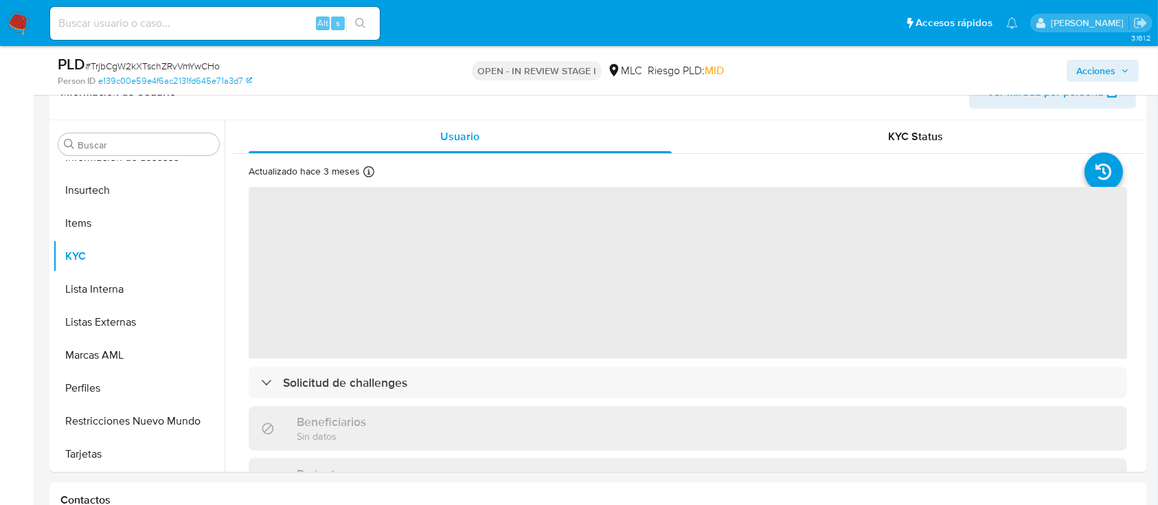
select select "10"
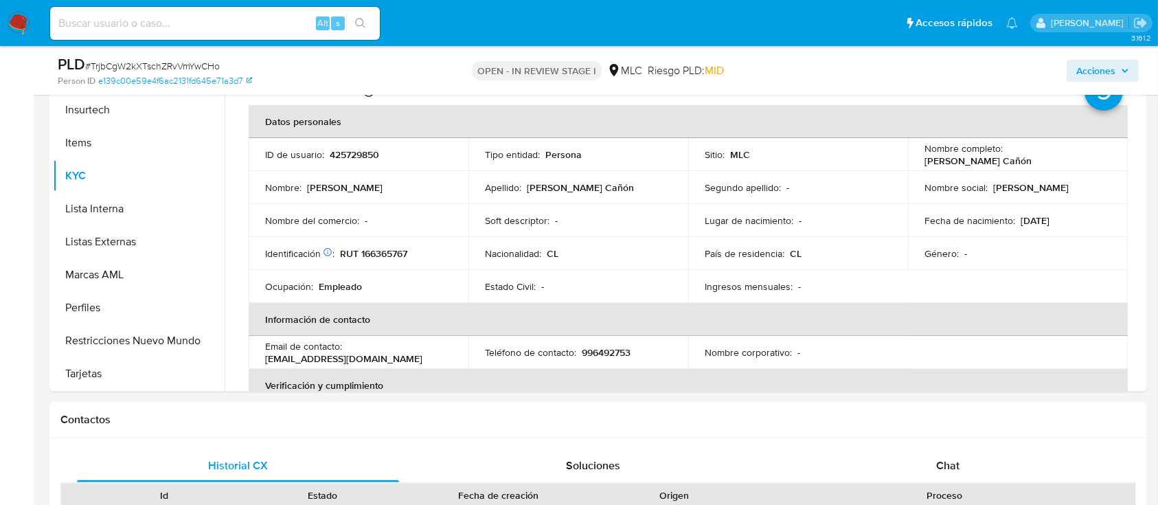
scroll to position [319, 0]
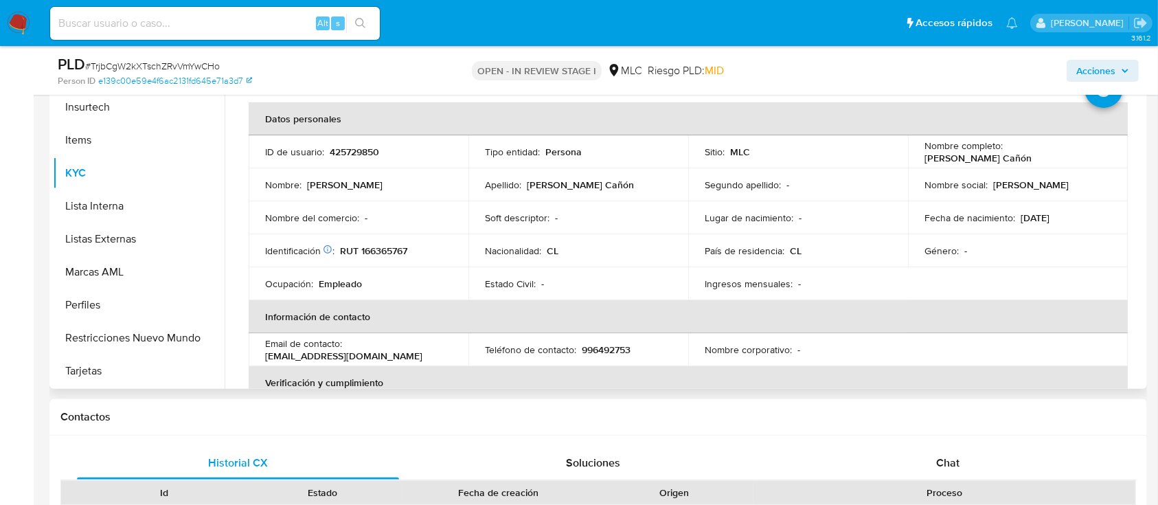
click at [398, 248] on p "RUT 166365767" at bounding box center [373, 250] width 67 height 12
copy p "166365767"
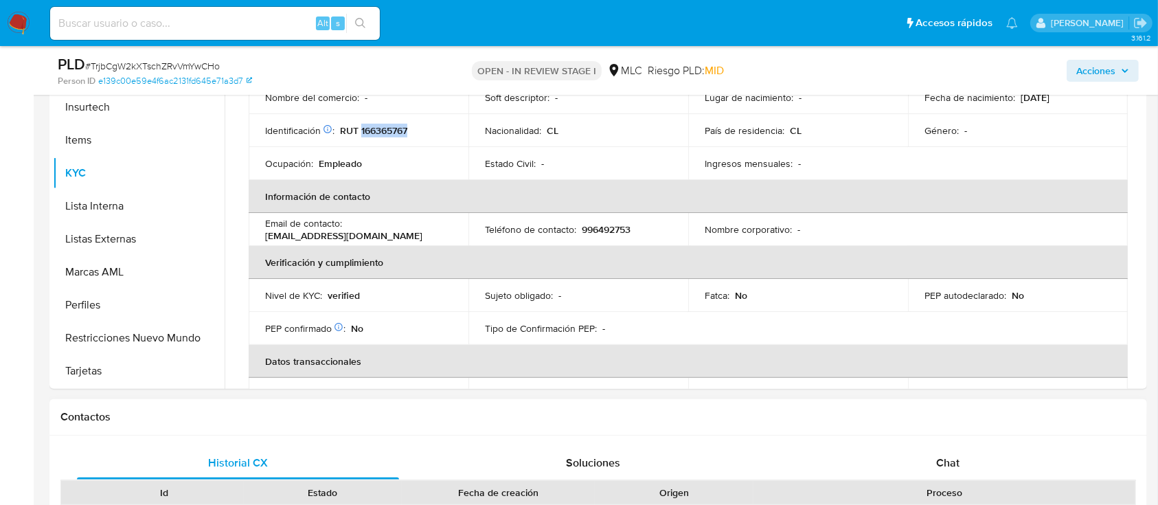
scroll to position [183, 0]
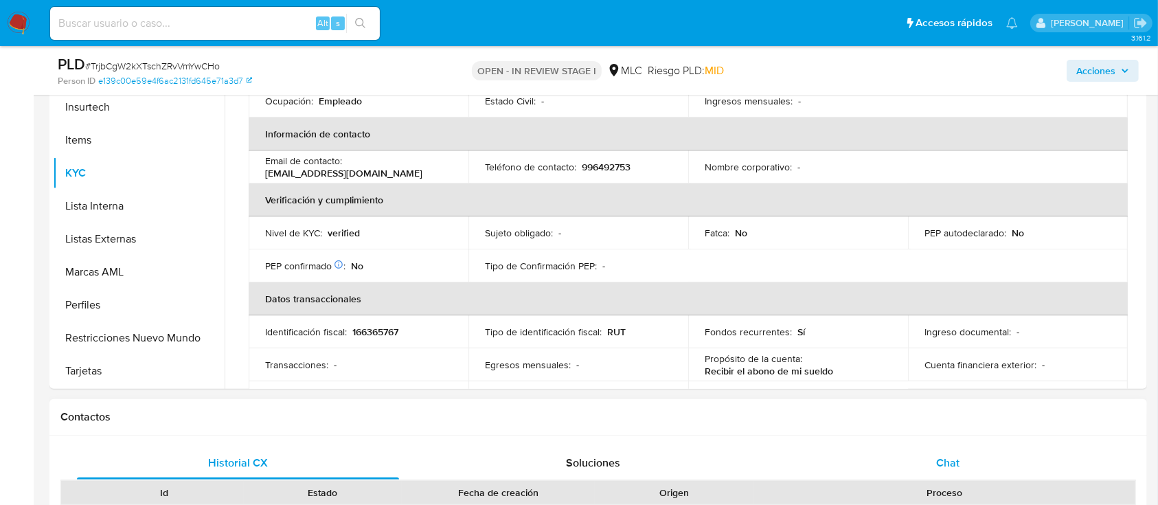
click at [950, 451] on div "Chat" at bounding box center [948, 462] width 322 height 33
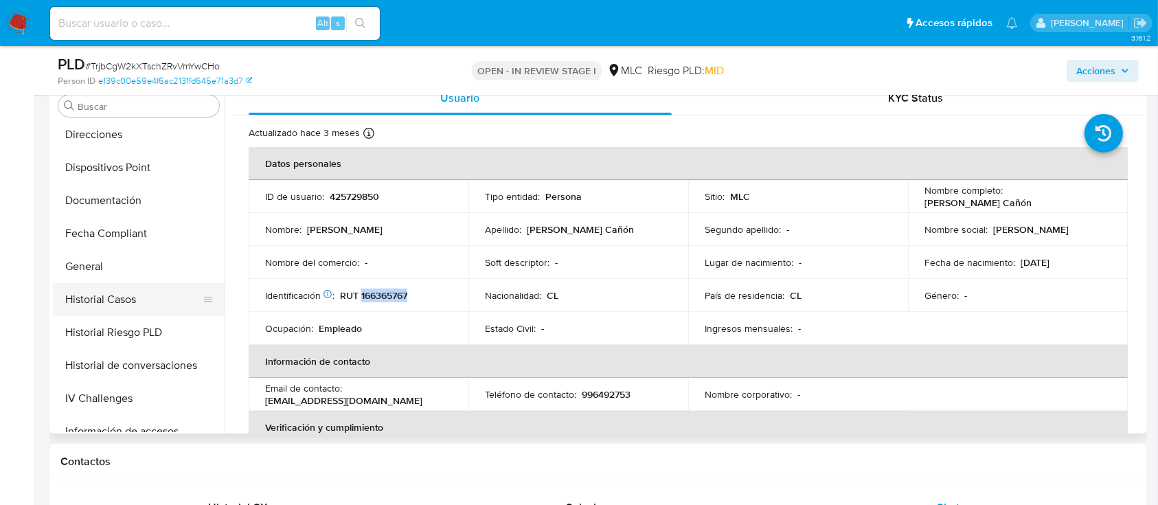
scroll to position [371, 0]
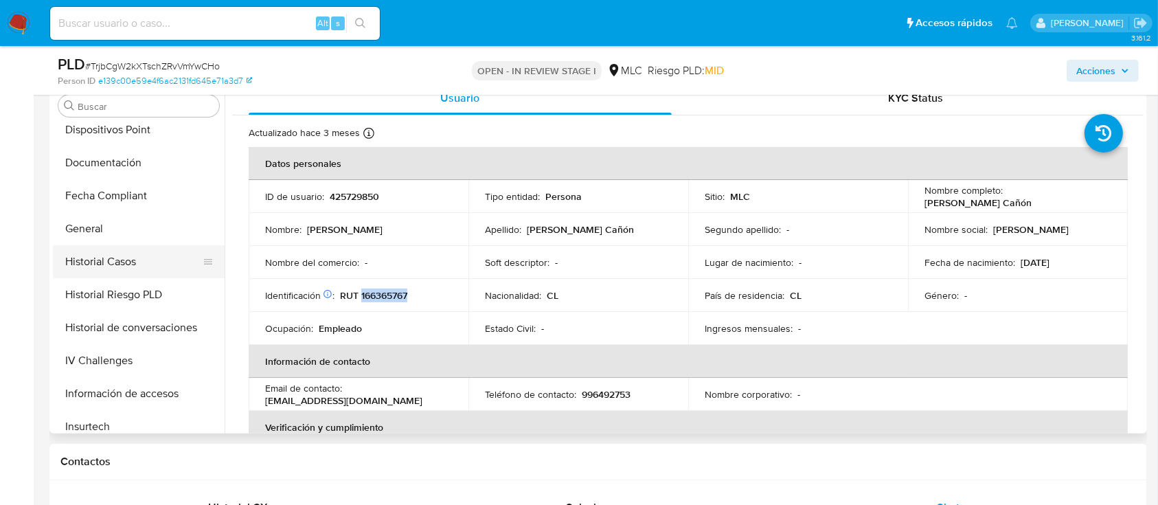
click at [126, 263] on button "Historial Casos" at bounding box center [133, 261] width 161 height 33
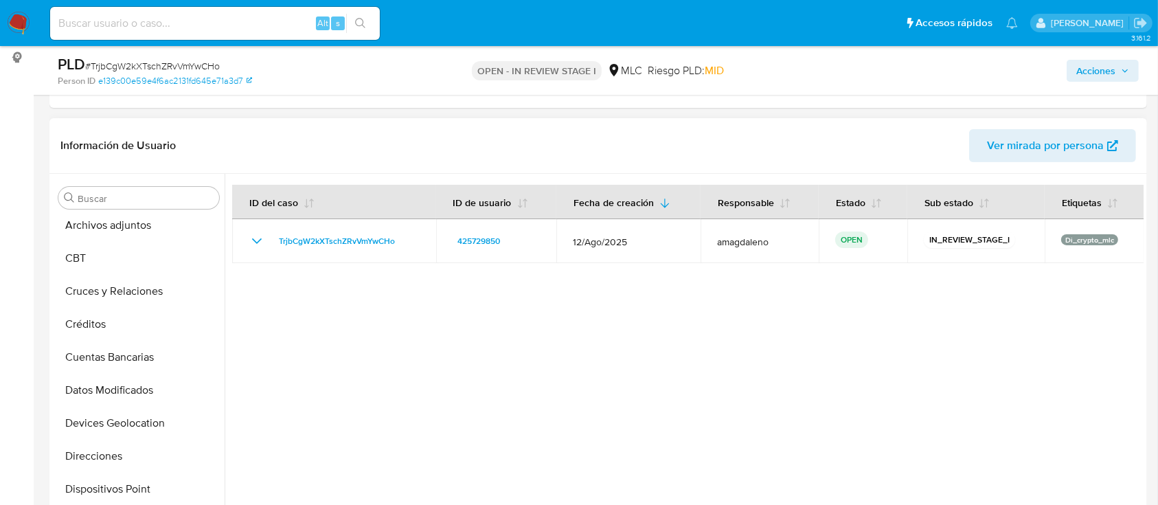
scroll to position [97, 0]
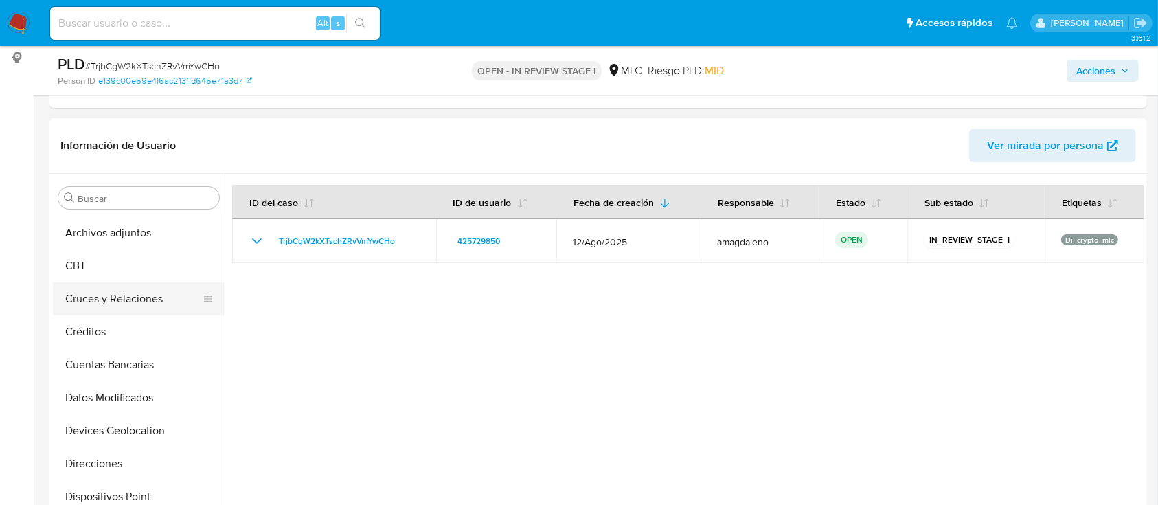
click at [133, 309] on button "Cruces y Relaciones" at bounding box center [133, 298] width 161 height 33
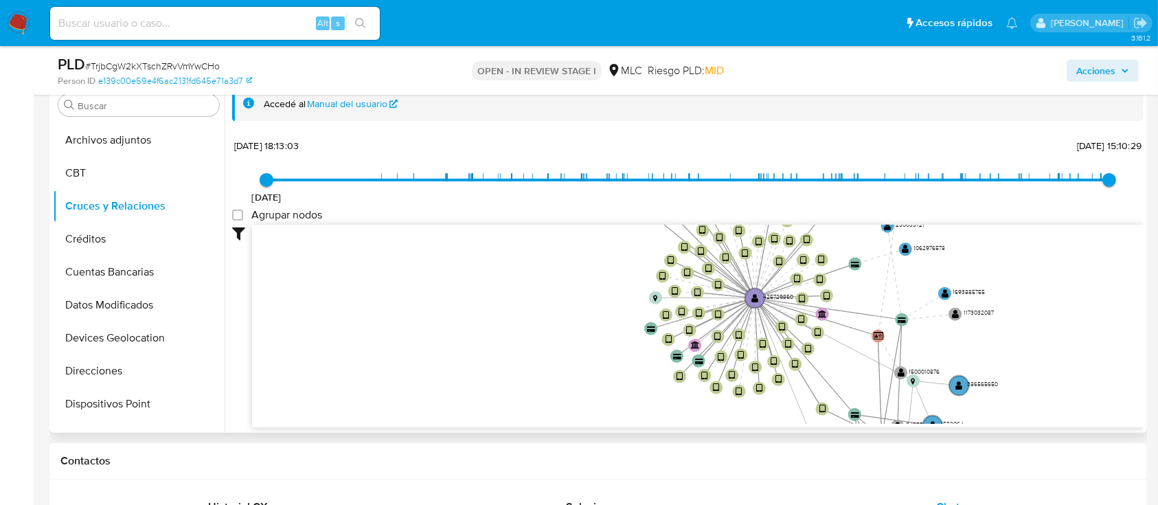
scroll to position [51, 0]
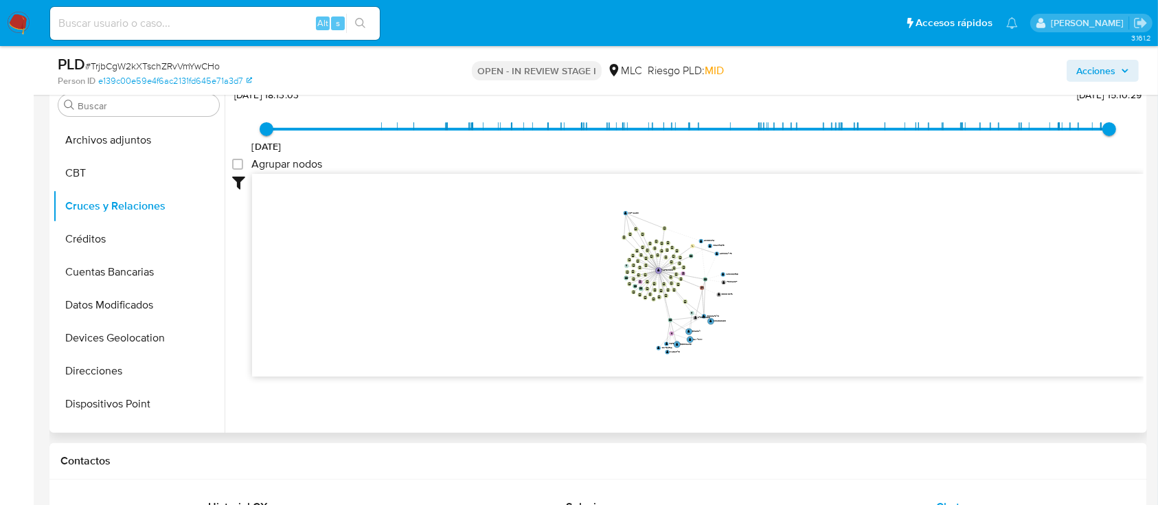
drag, startPoint x: 772, startPoint y: 263, endPoint x: 775, endPoint y: 278, distance: 15.2
click at [775, 278] on icon "device-63992b2508813b00190e22c9  user-425729850  425729850 device-660b0d6b8cc…" at bounding box center [697, 273] width 891 height 199
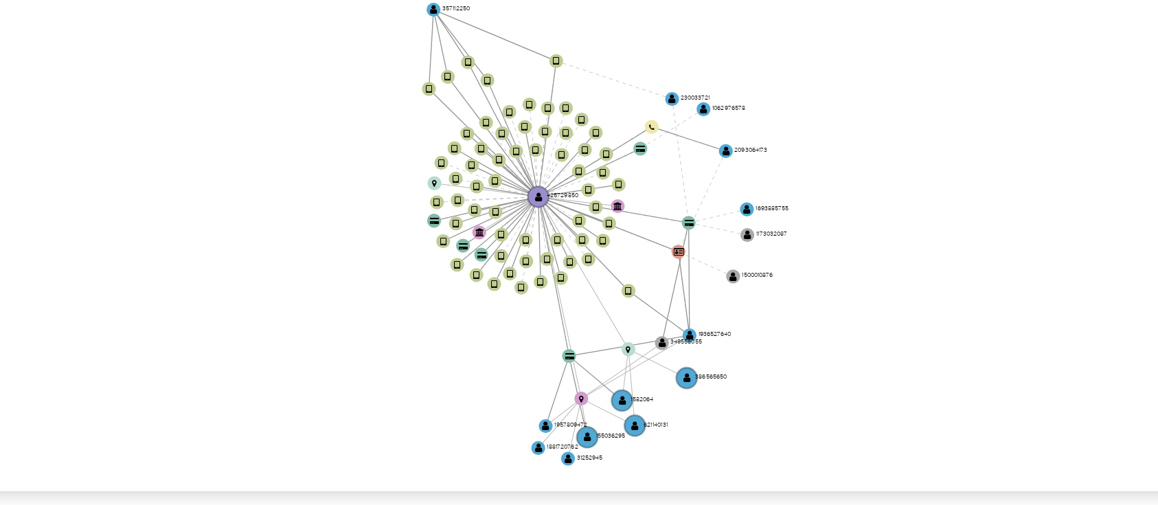
scroll to position [163, 0]
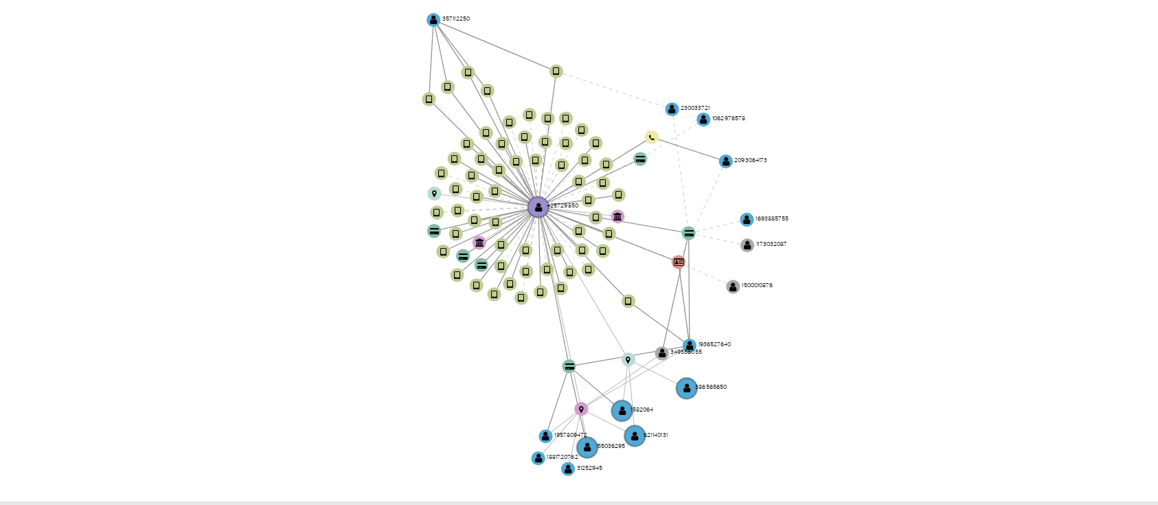
click at [884, 330] on icon "device-63992b2508813b00190e22c9  user-425729850  425729850 device-660b0d6b8cc…" at bounding box center [697, 385] width 891 height 199
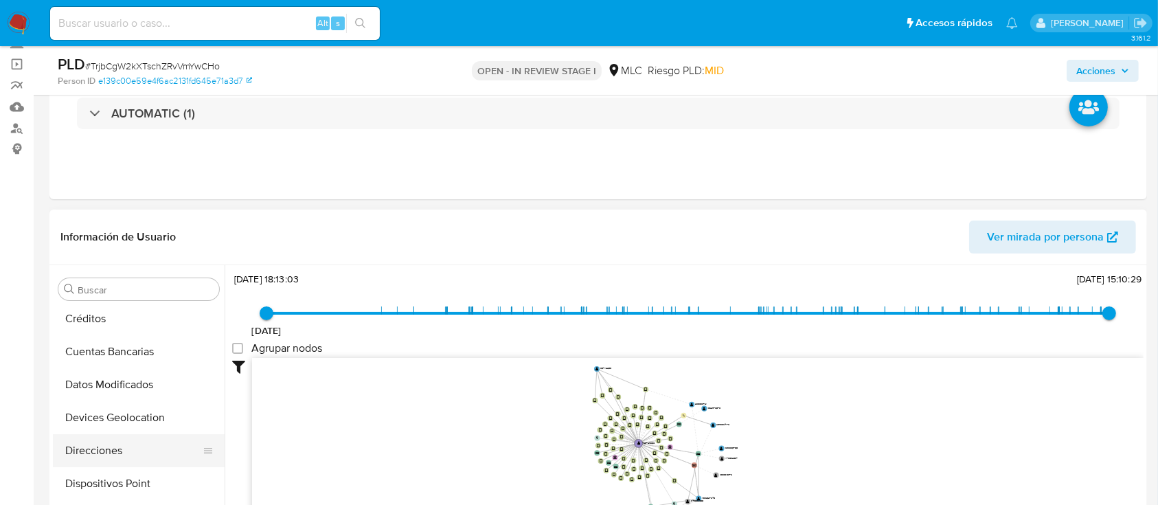
scroll to position [280, 0]
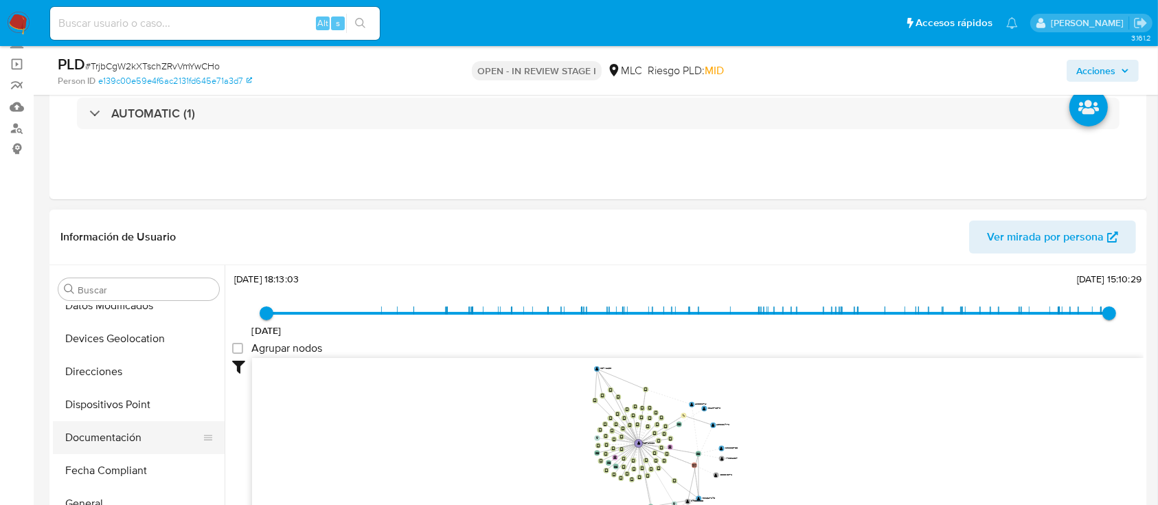
click at [111, 422] on button "Documentación" at bounding box center [133, 437] width 161 height 33
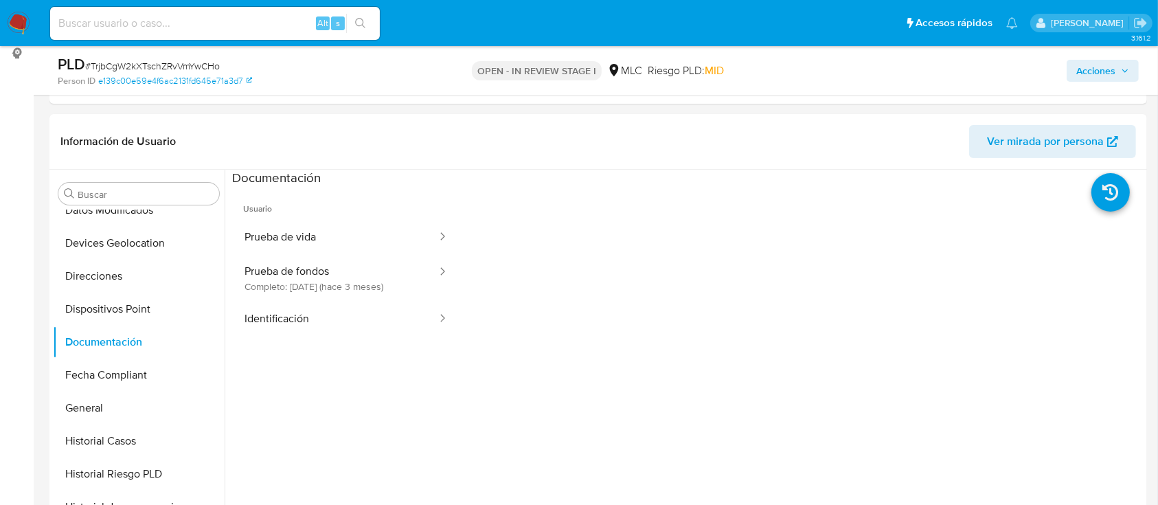
scroll to position [220, 0]
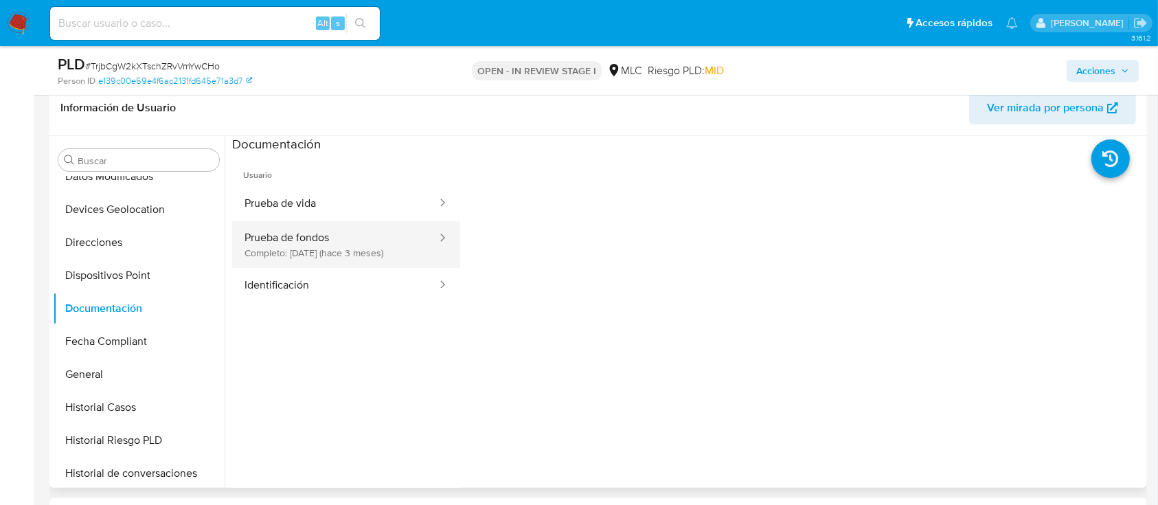
click at [290, 248] on button "Prueba de fondos Completo: 06/07/2025 (hace 3 meses)" at bounding box center [335, 244] width 206 height 47
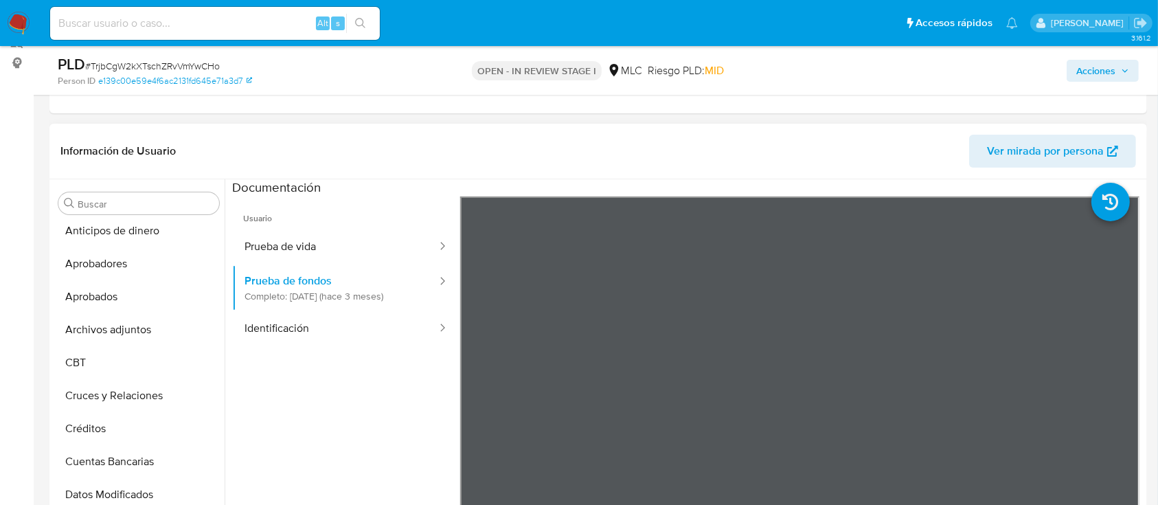
scroll to position [215, 0]
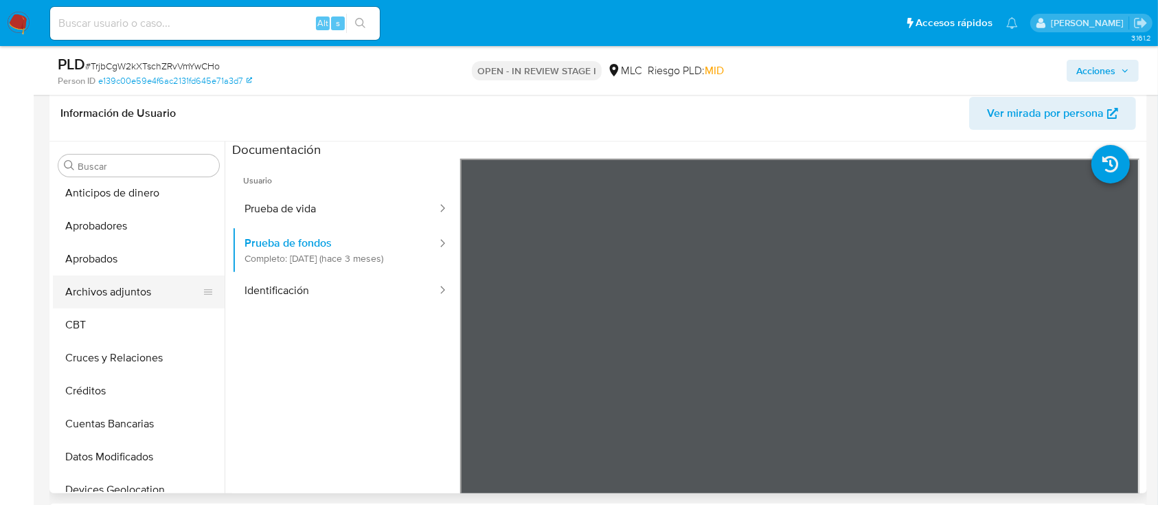
click at [128, 299] on button "Archivos adjuntos" at bounding box center [133, 291] width 161 height 33
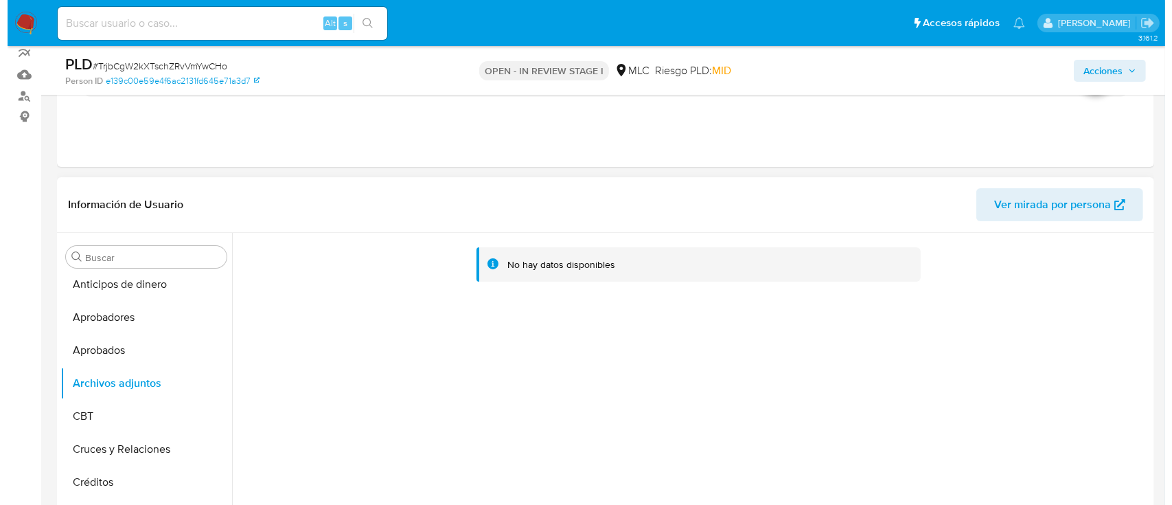
scroll to position [307, 0]
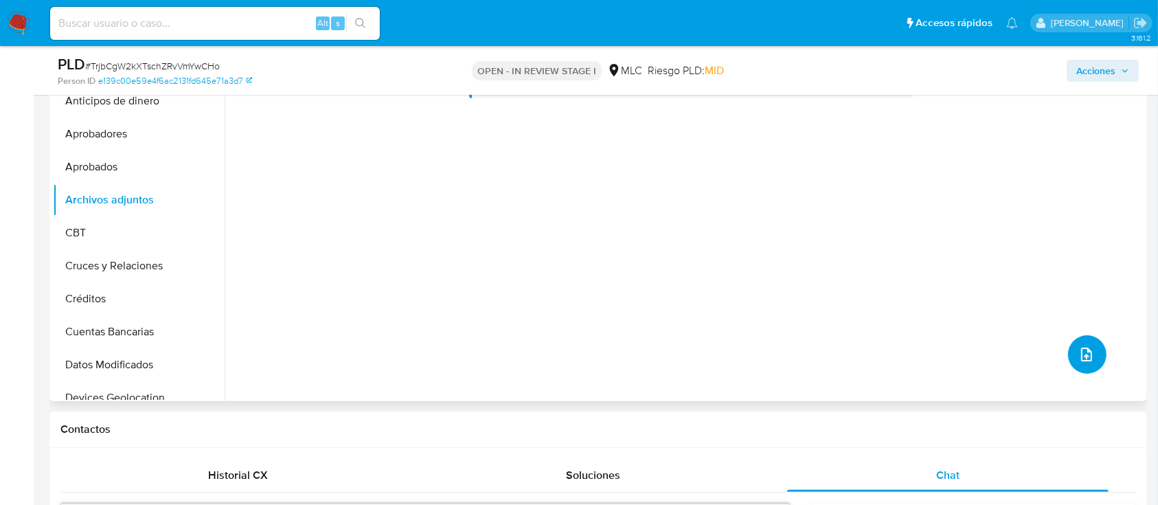
click at [1076, 362] on button "upload-file" at bounding box center [1087, 354] width 38 height 38
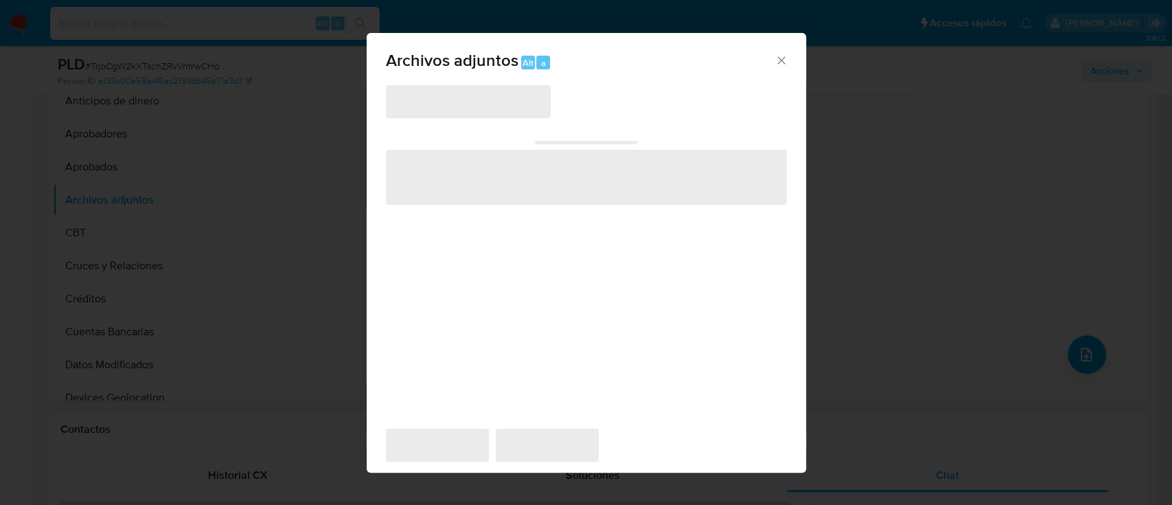
click at [439, 106] on span "‌" at bounding box center [468, 101] width 165 height 33
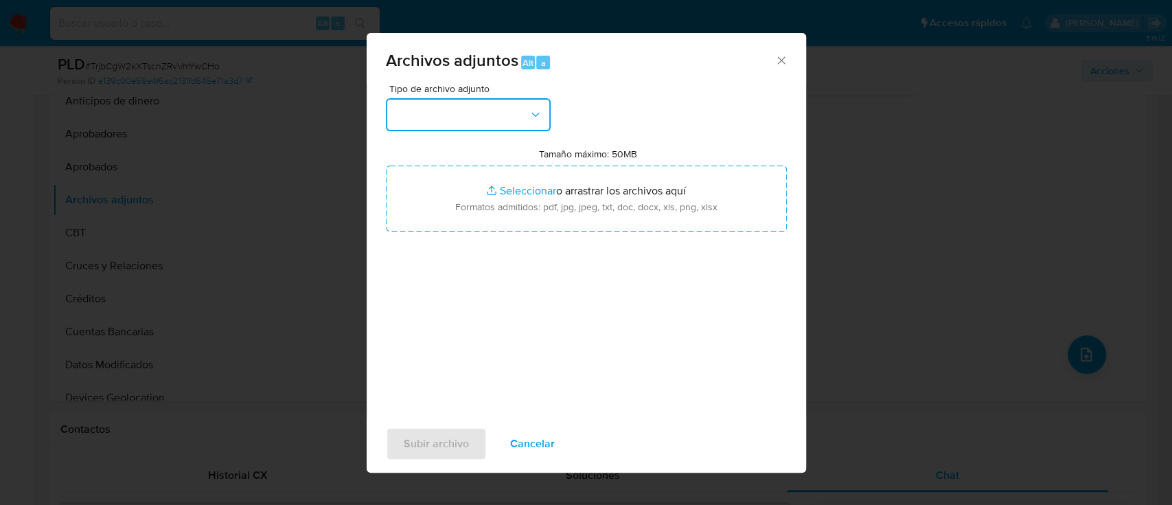
click at [477, 123] on button "button" at bounding box center [468, 114] width 165 height 33
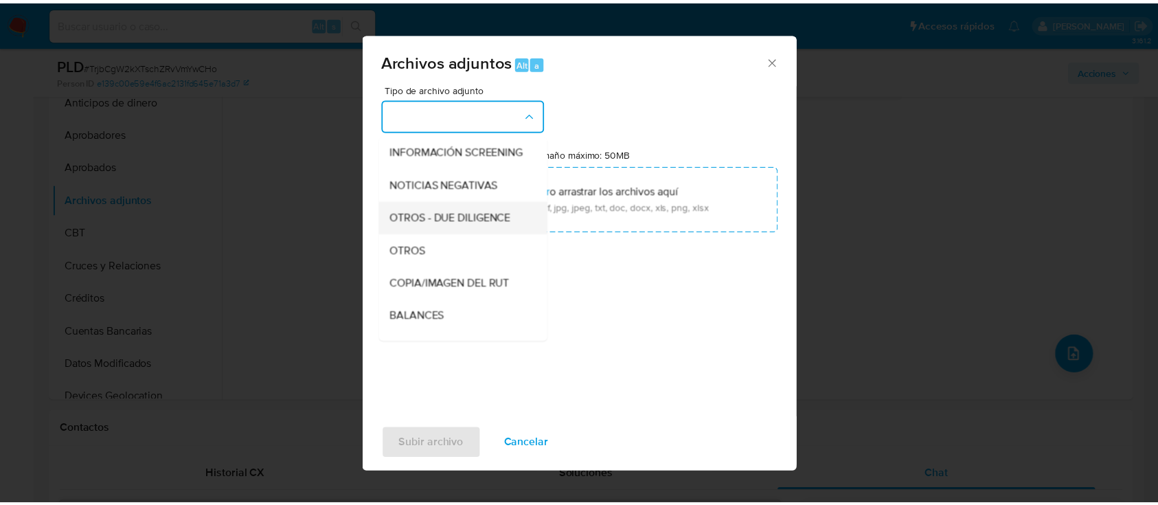
scroll to position [91, 0]
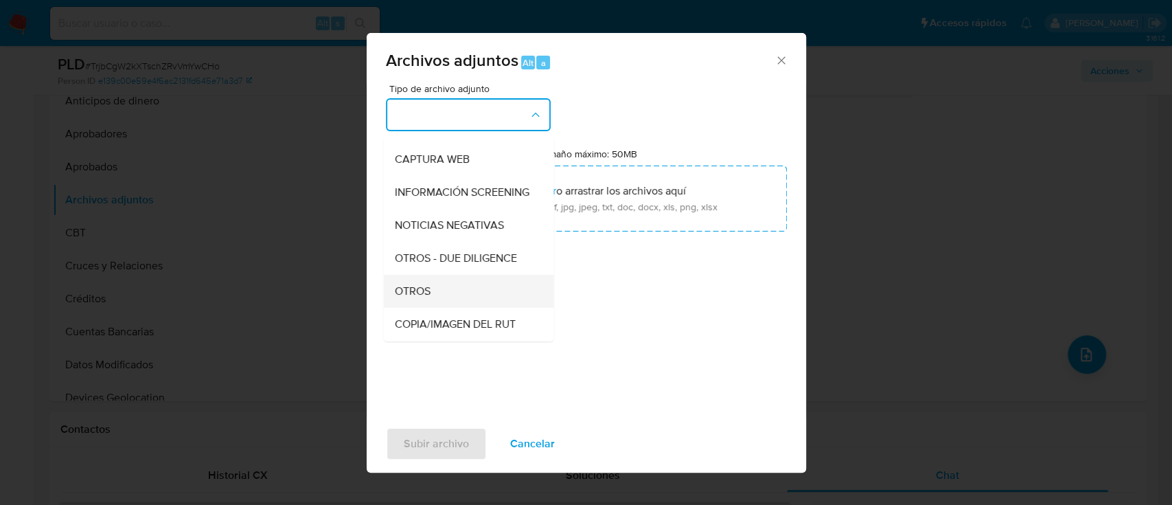
click at [441, 308] on div "OTROS" at bounding box center [464, 291] width 140 height 33
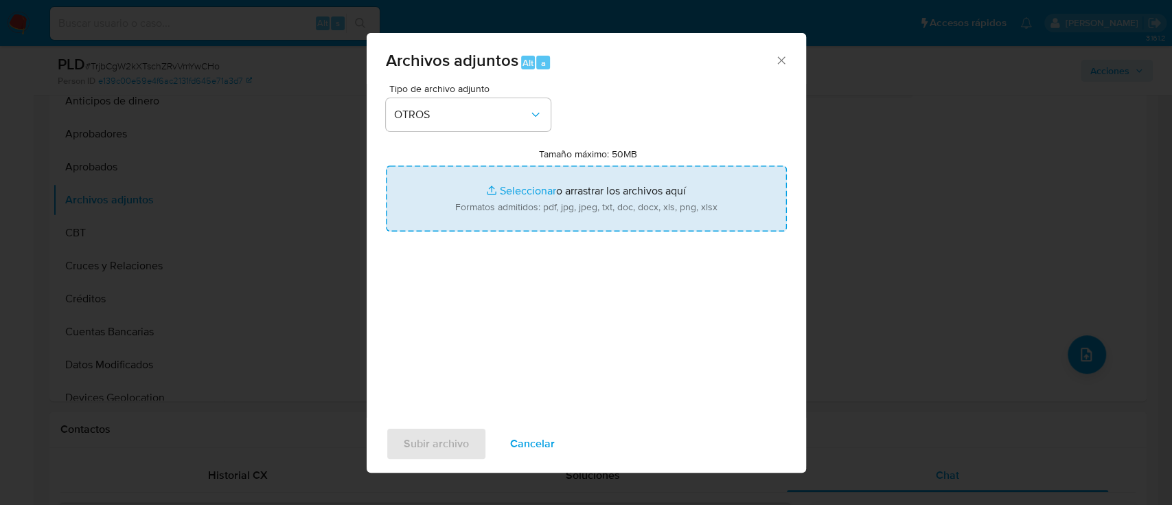
click at [544, 192] on input "Tamaño máximo: 50MB Seleccionar archivos" at bounding box center [586, 198] width 401 height 66
type input "C:\fakepath\425729850 - 03_10_2025.xlsx"
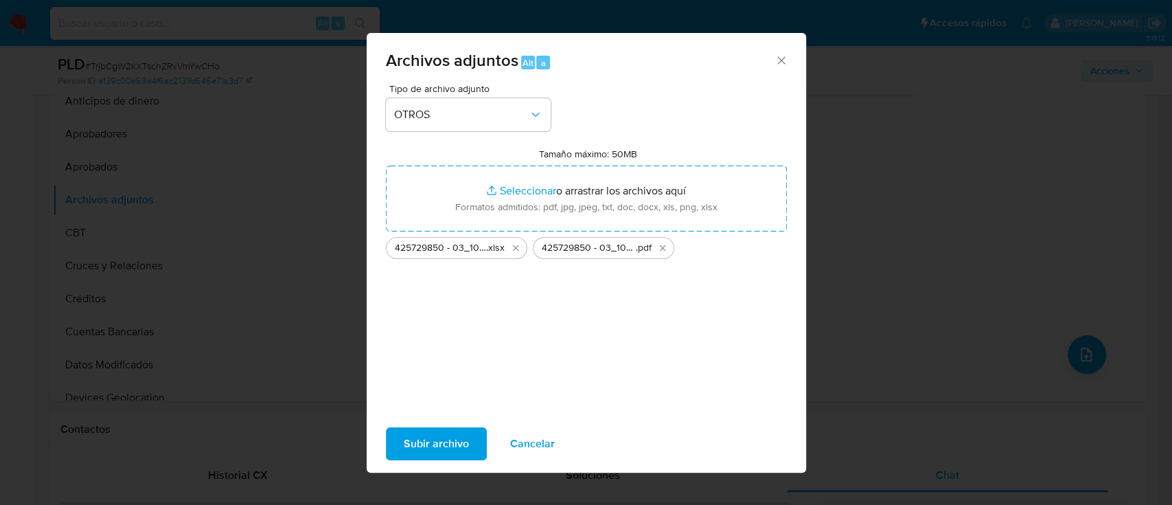
click at [461, 446] on span "Subir archivo" at bounding box center [436, 443] width 65 height 30
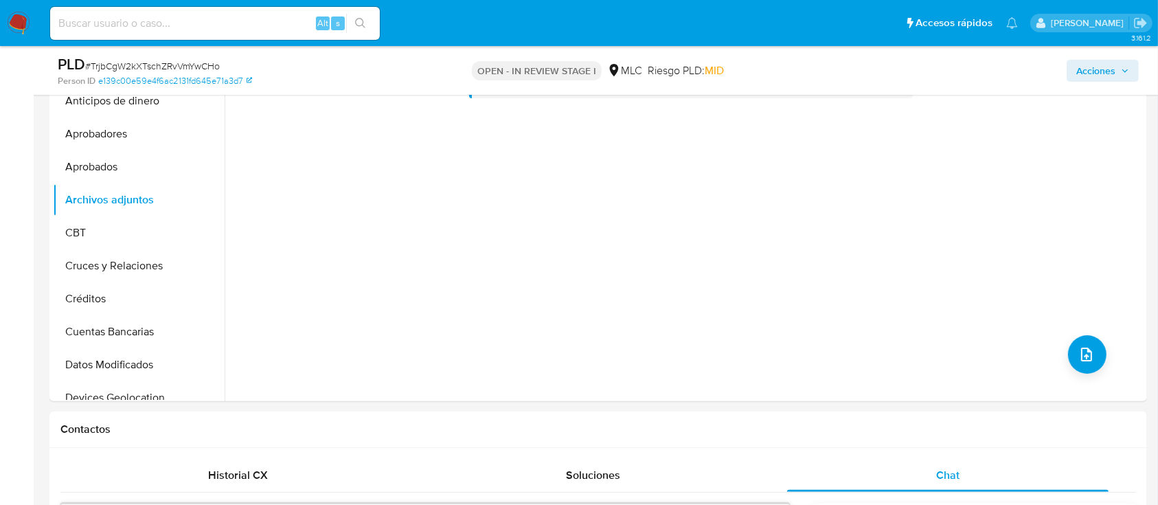
click at [1083, 69] on span "Acciones" at bounding box center [1095, 71] width 39 height 22
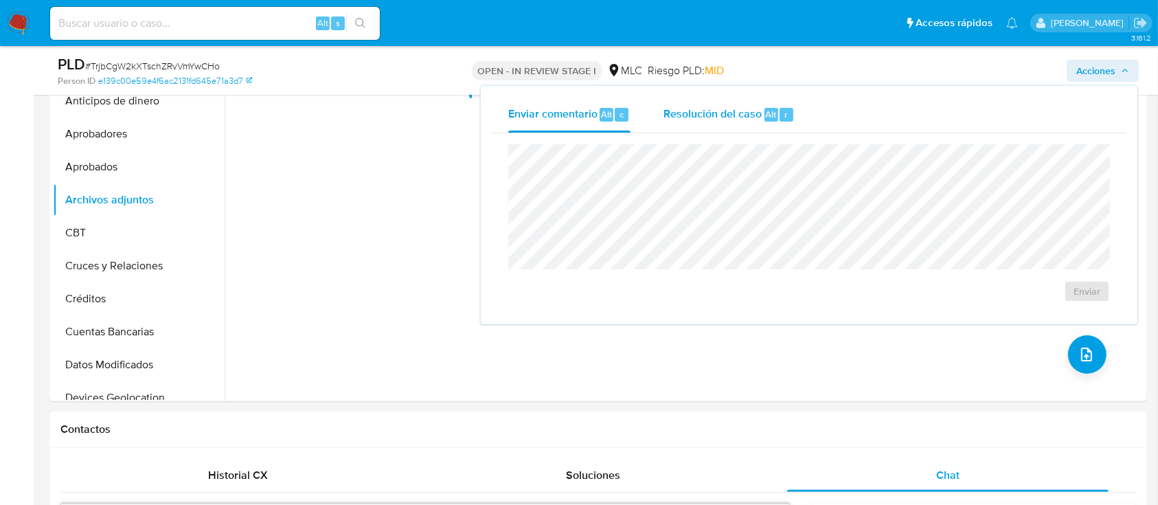
click at [700, 117] on span "Resolución del caso" at bounding box center [712, 114] width 98 height 16
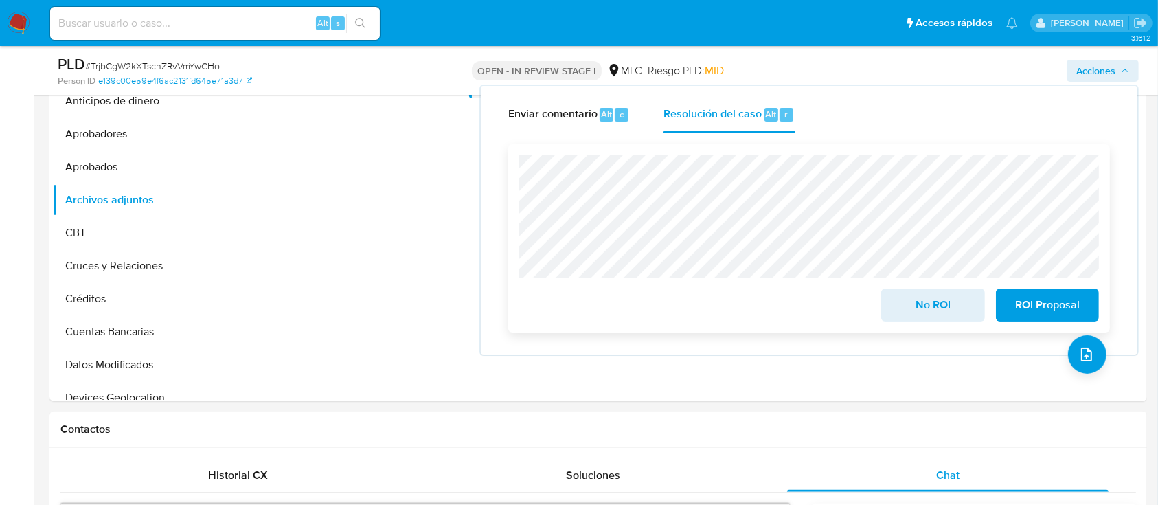
click at [943, 307] on span "No ROI" at bounding box center [932, 305] width 67 height 30
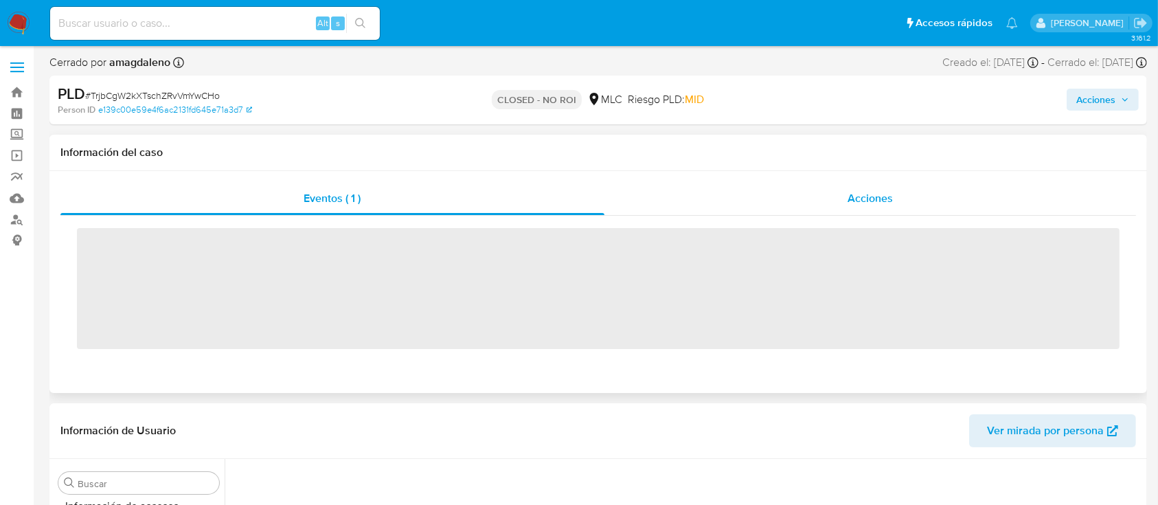
scroll to position [646, 0]
click at [736, 201] on div "Acciones" at bounding box center [870, 198] width 532 height 33
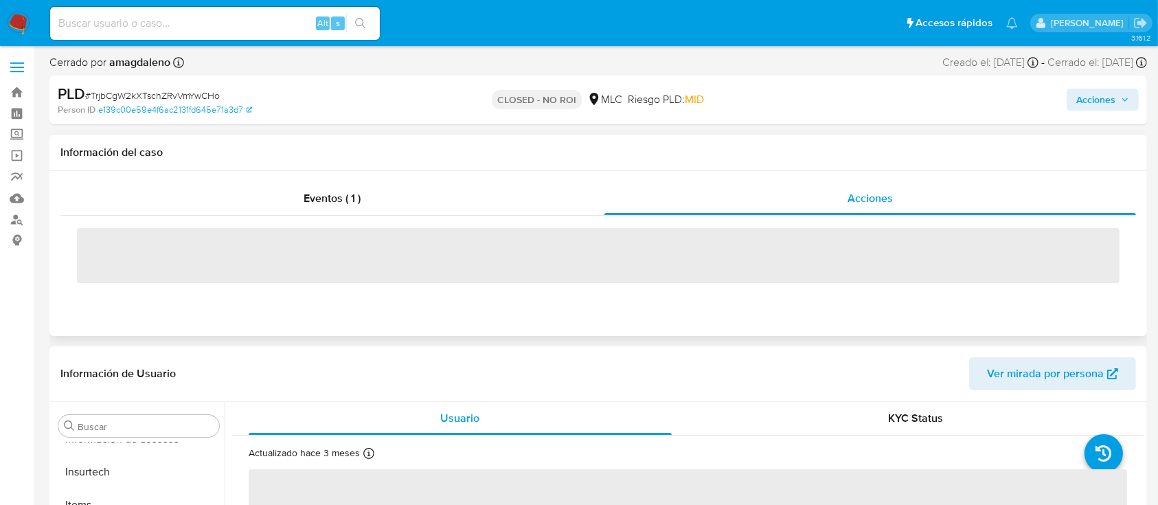
select select "10"
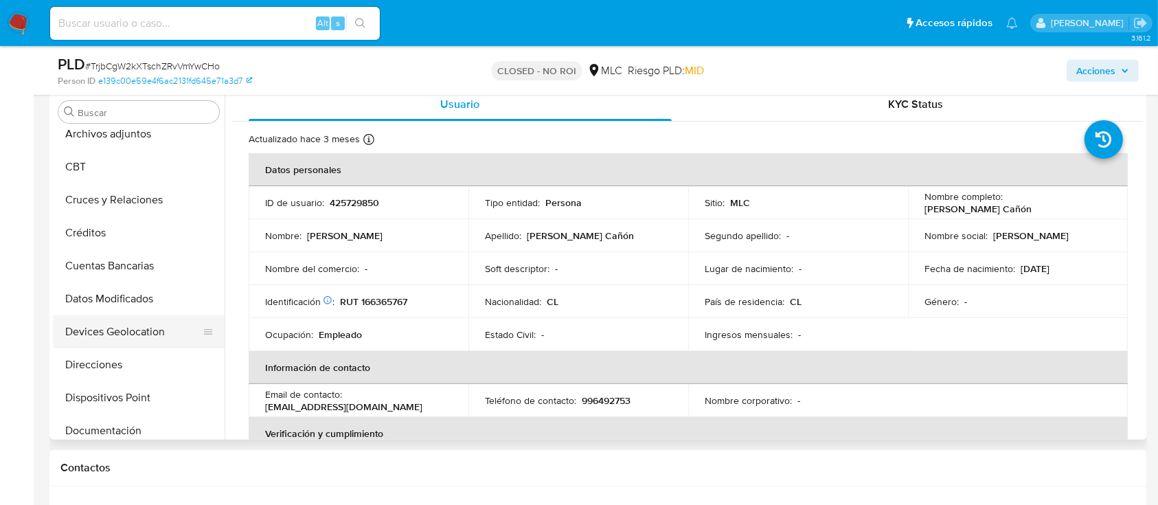
scroll to position [5, 0]
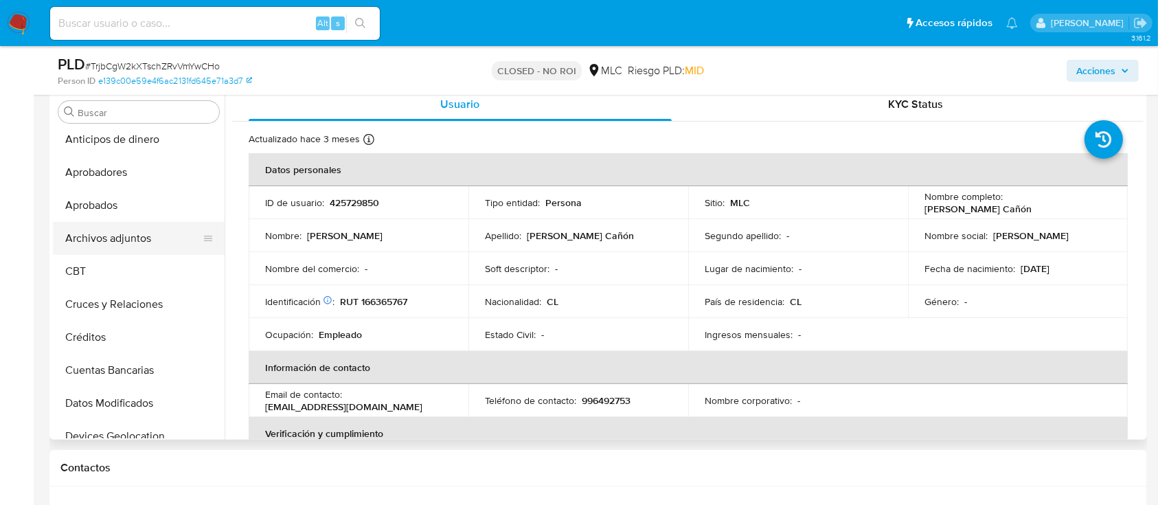
click at [156, 246] on button "Archivos adjuntos" at bounding box center [133, 238] width 161 height 33
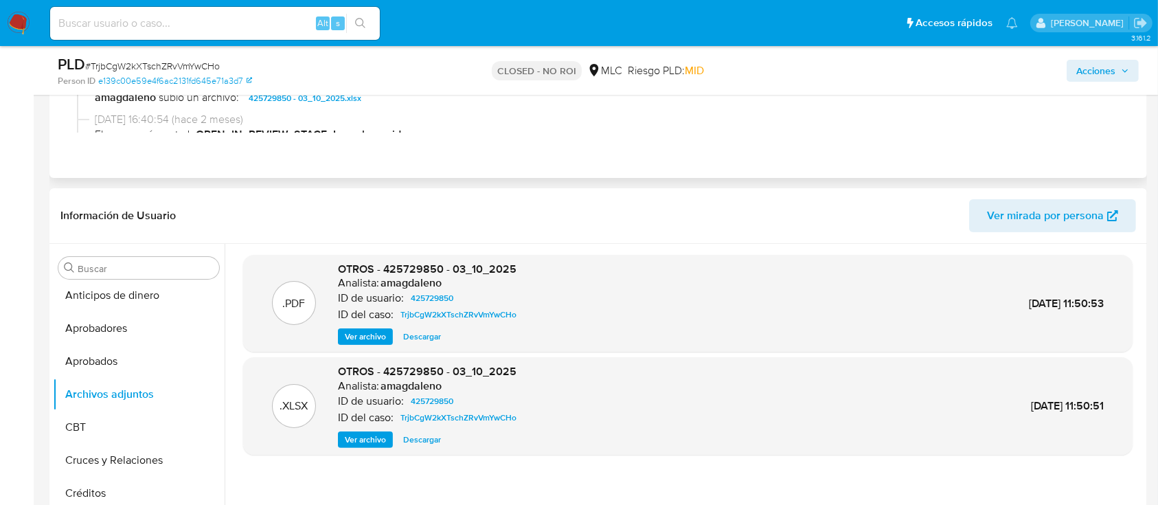
scroll to position [91, 0]
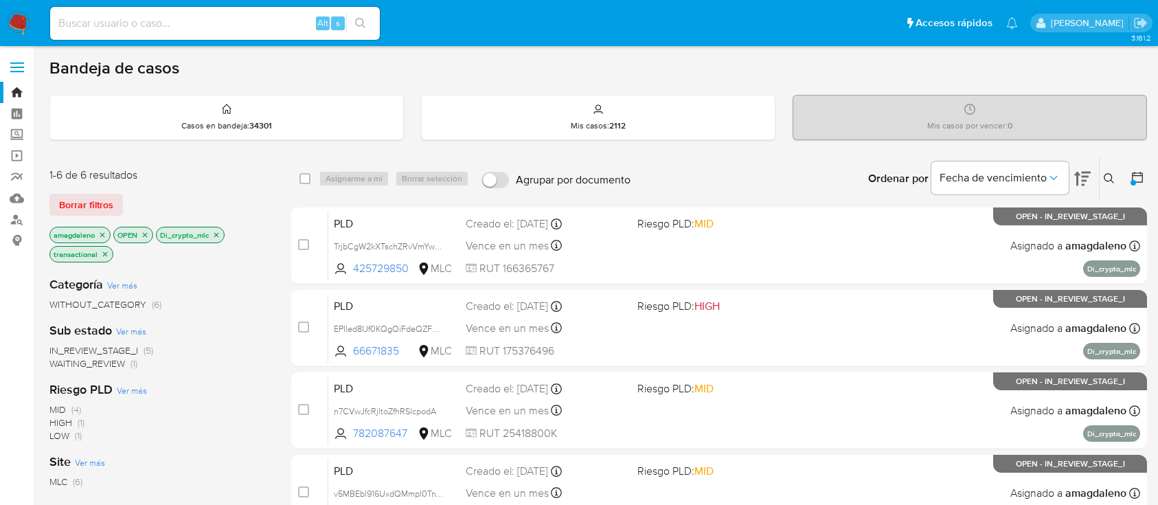
scroll to position [91, 0]
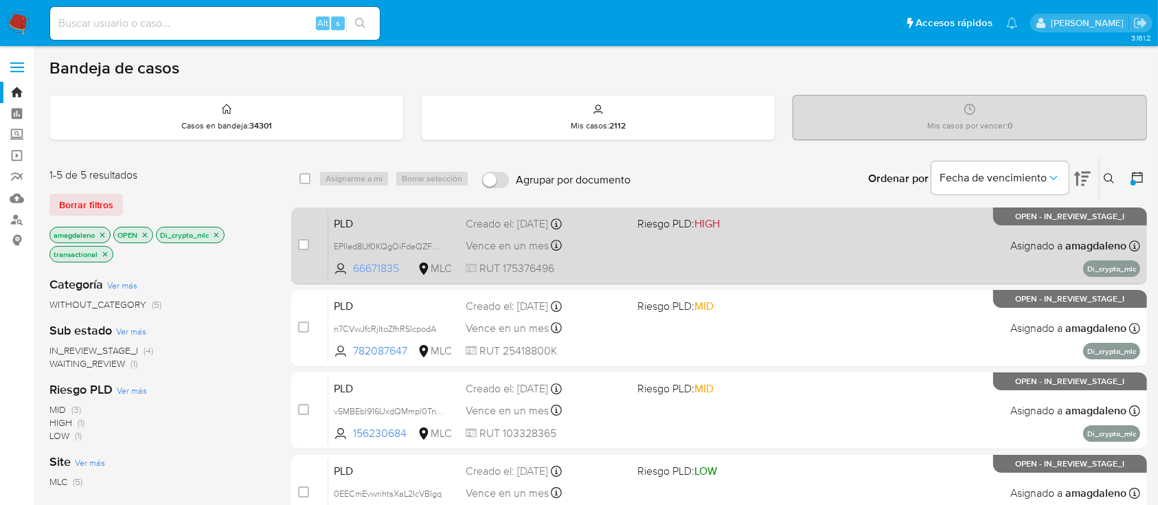
click at [373, 264] on span "66671835" at bounding box center [384, 268] width 62 height 15
click at [661, 260] on div "PLD EPIIed8IJf0KQgOiFdeQZFW3 66671835 MLC Riesgo PLD: HIGH Creado el: [DATE] Cr…" at bounding box center [734, 245] width 812 height 69
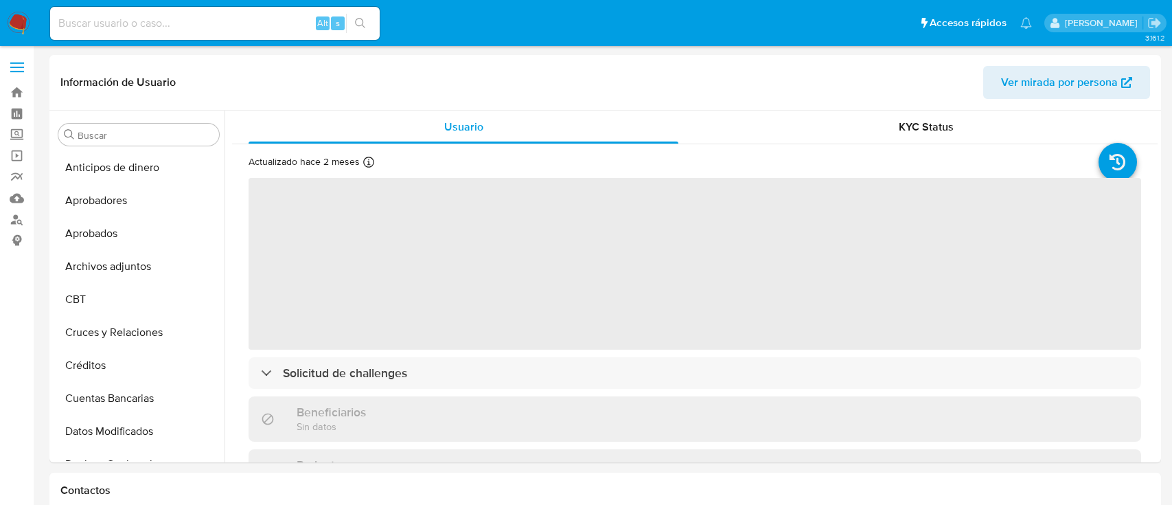
select select "10"
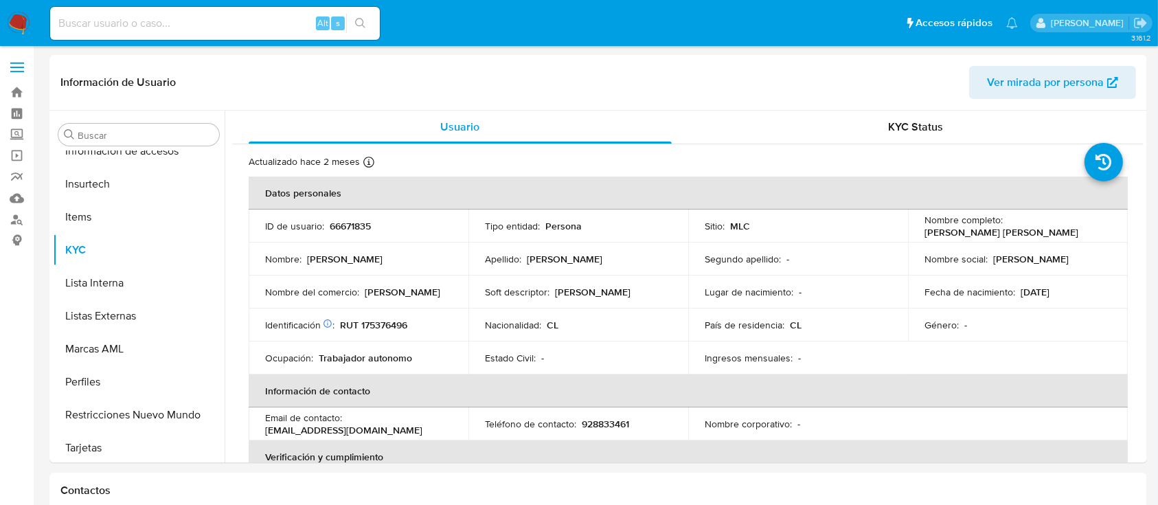
scroll to position [646, 0]
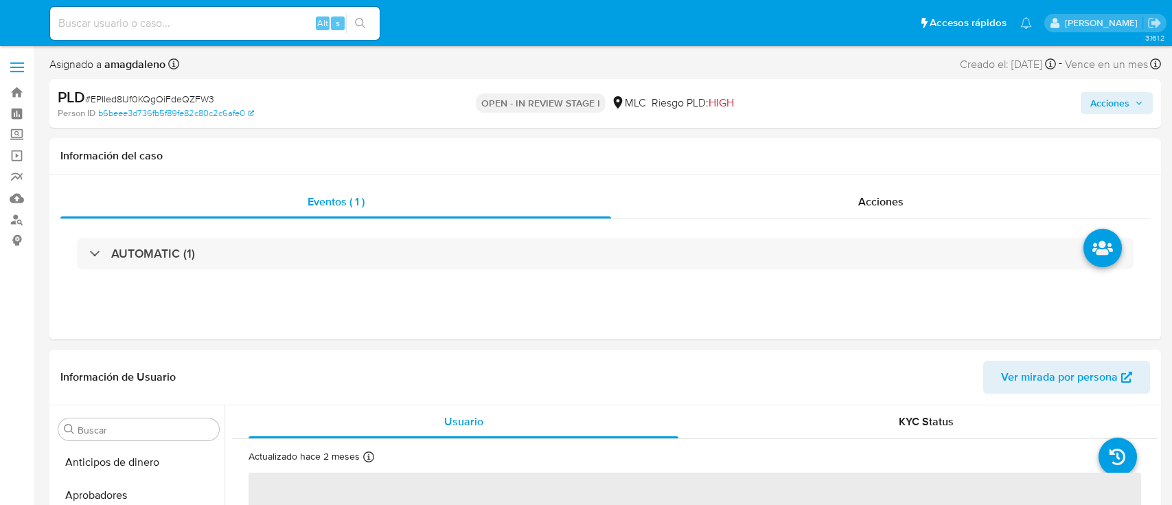
select select "10"
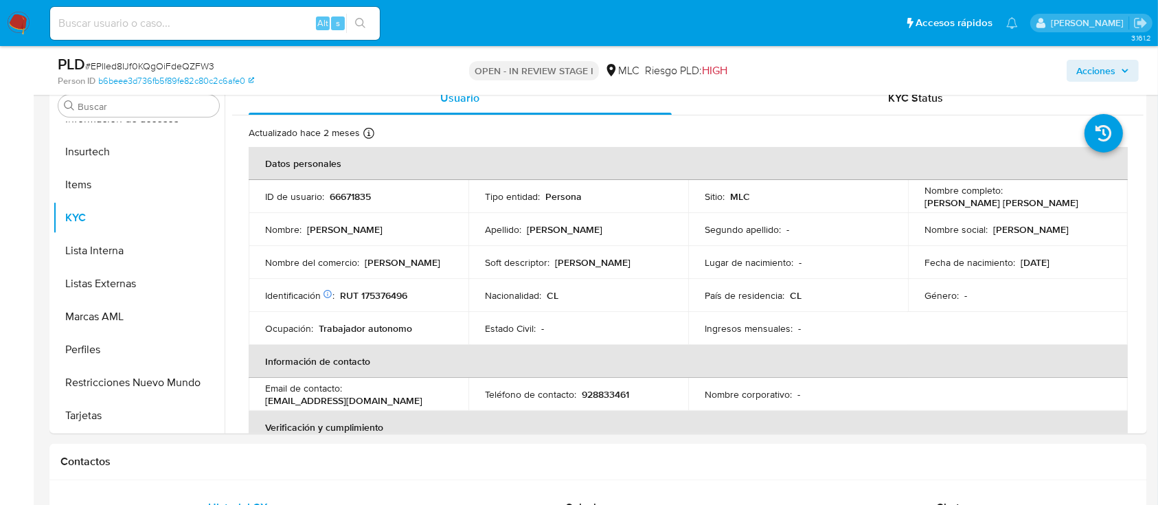
scroll to position [310, 0]
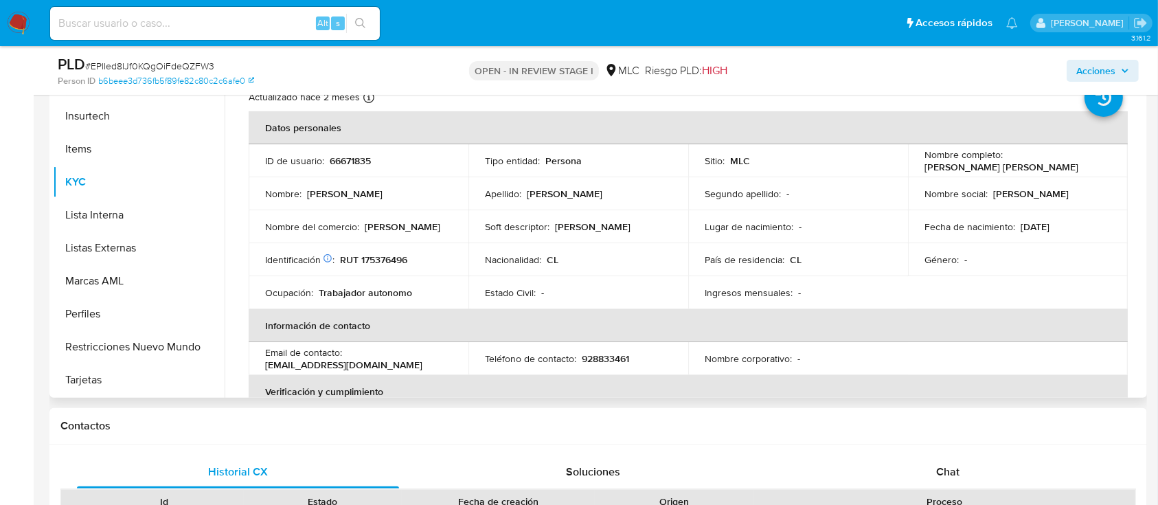
click at [390, 262] on p "RUT 175376496" at bounding box center [373, 259] width 67 height 12
copy p "175376496"
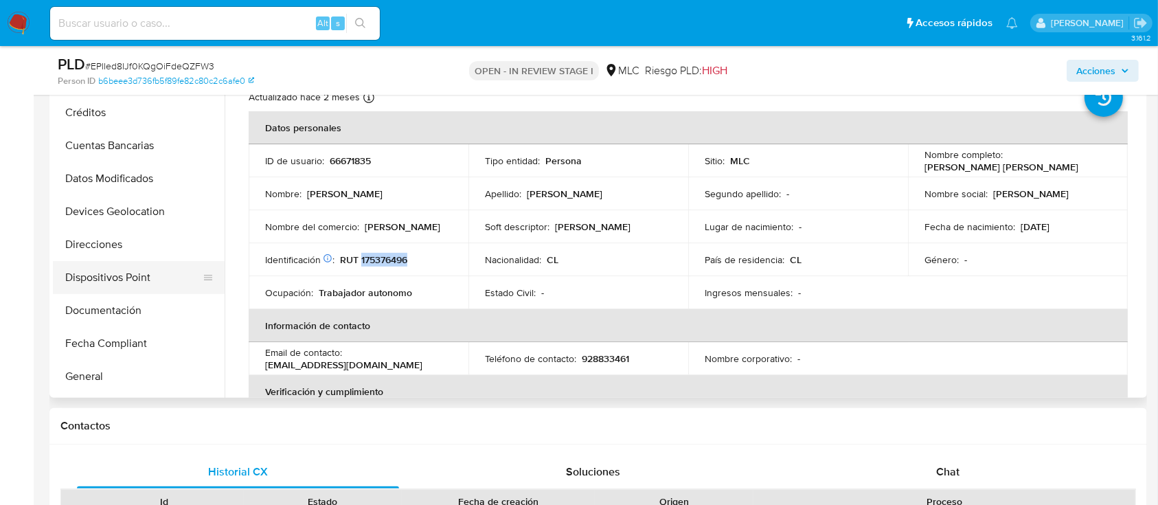
scroll to position [5, 0]
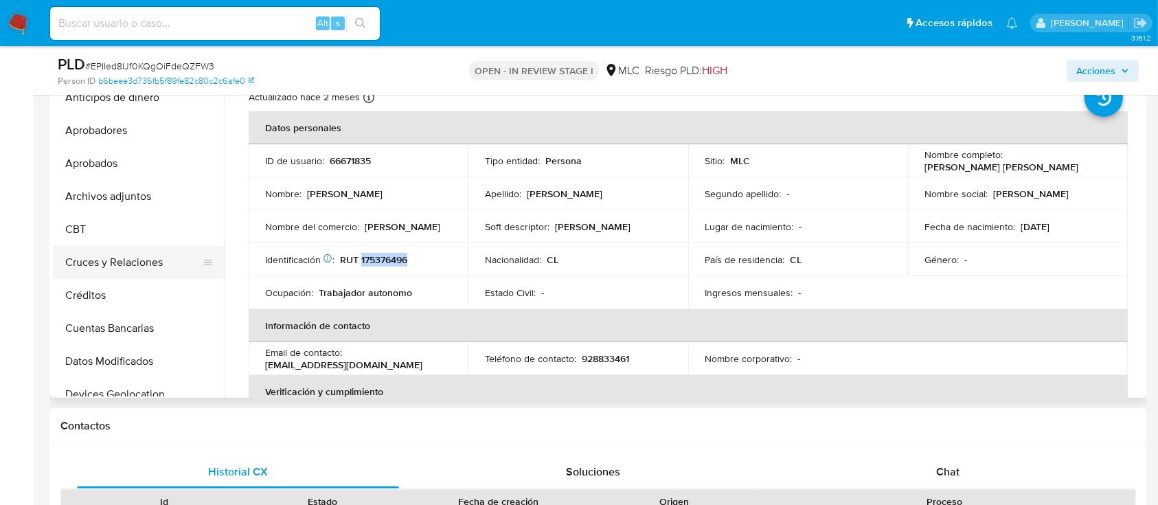
click at [128, 250] on button "Cruces y Relaciones" at bounding box center [133, 262] width 161 height 33
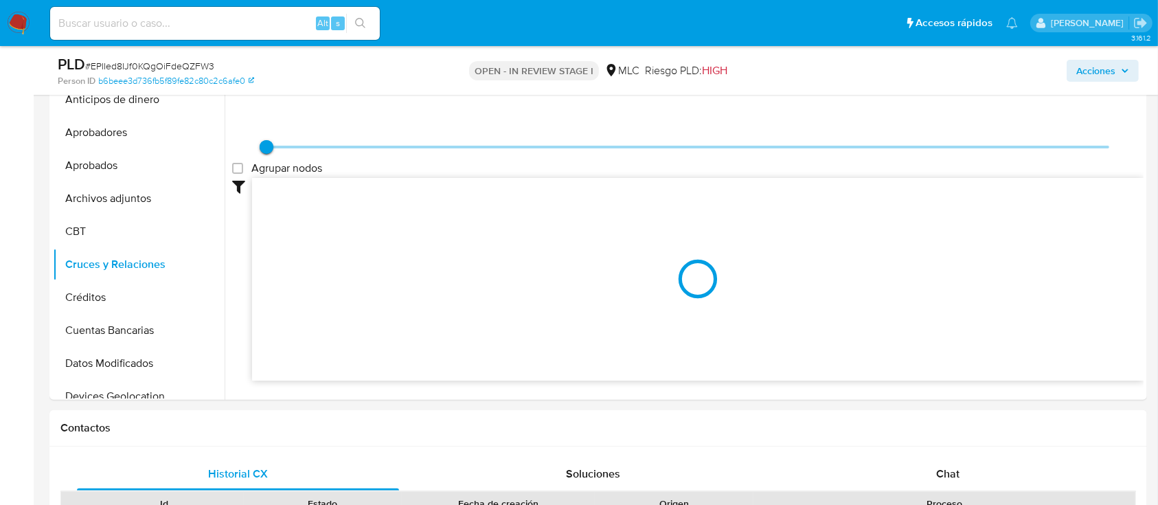
scroll to position [297, 0]
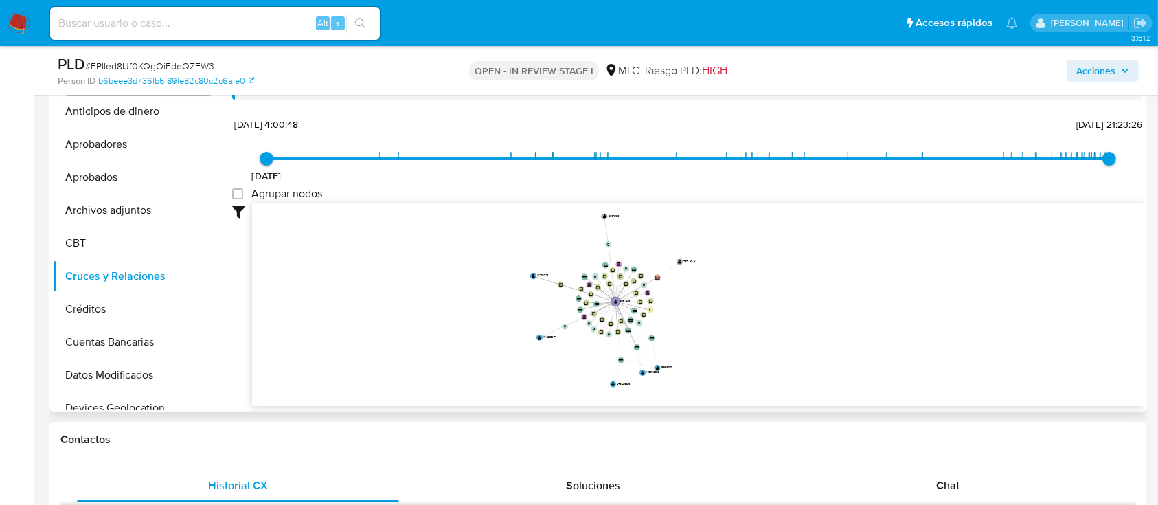
click at [682, 309] on icon "device-649c89d82ce5463f12ac04f1  user-66671835  66671835 device-6414dce108813…" at bounding box center [697, 302] width 891 height 199
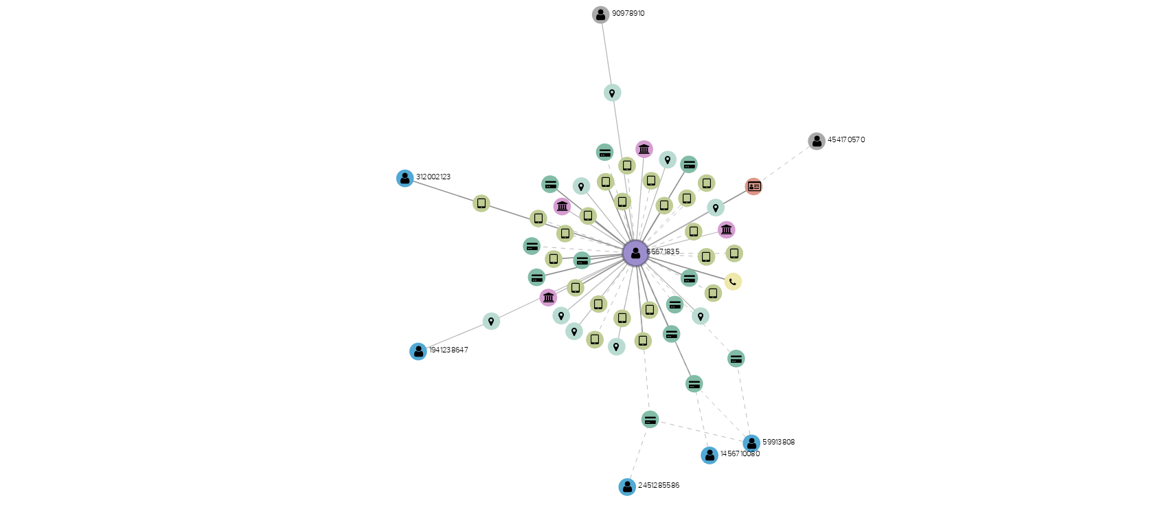
click at [702, 324] on icon "device-649c89d82ce5463f12ac04f1  user-66671835  66671835 device-6414dce108813…" at bounding box center [697, 302] width 891 height 199
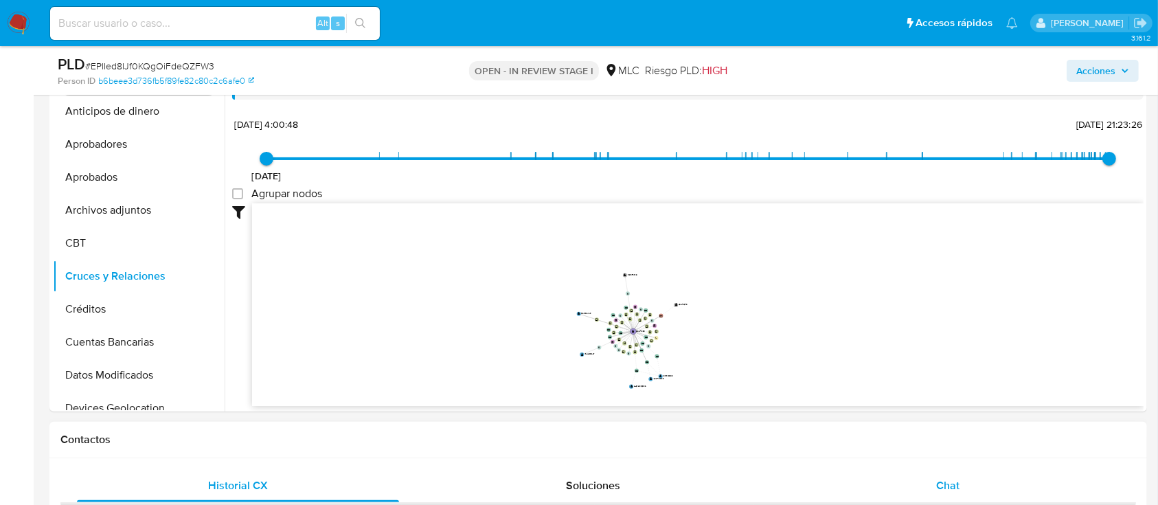
click at [907, 478] on div "Chat" at bounding box center [948, 485] width 322 height 33
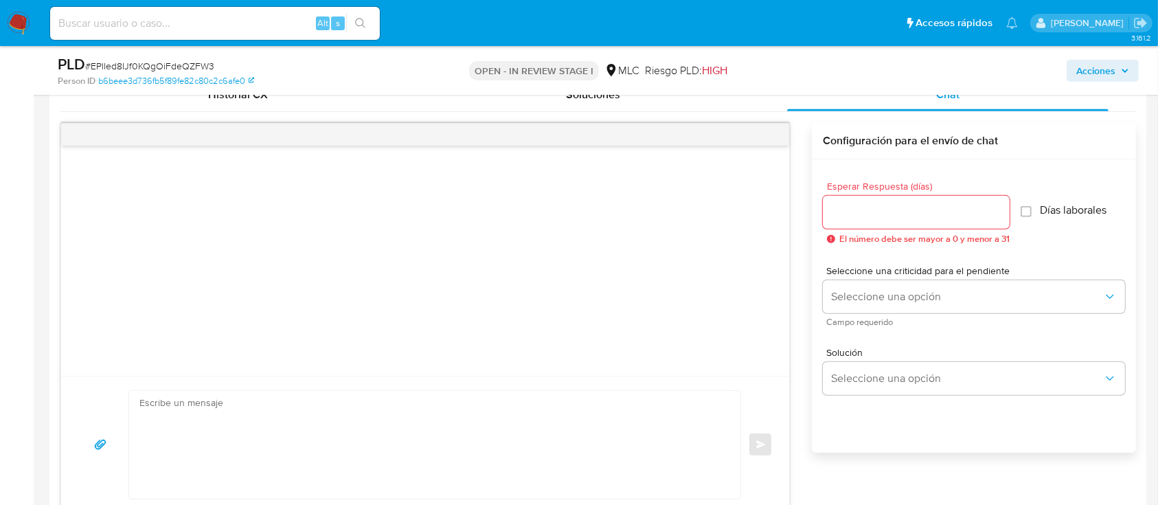
scroll to position [691, 0]
